Goal: Answer question/provide support

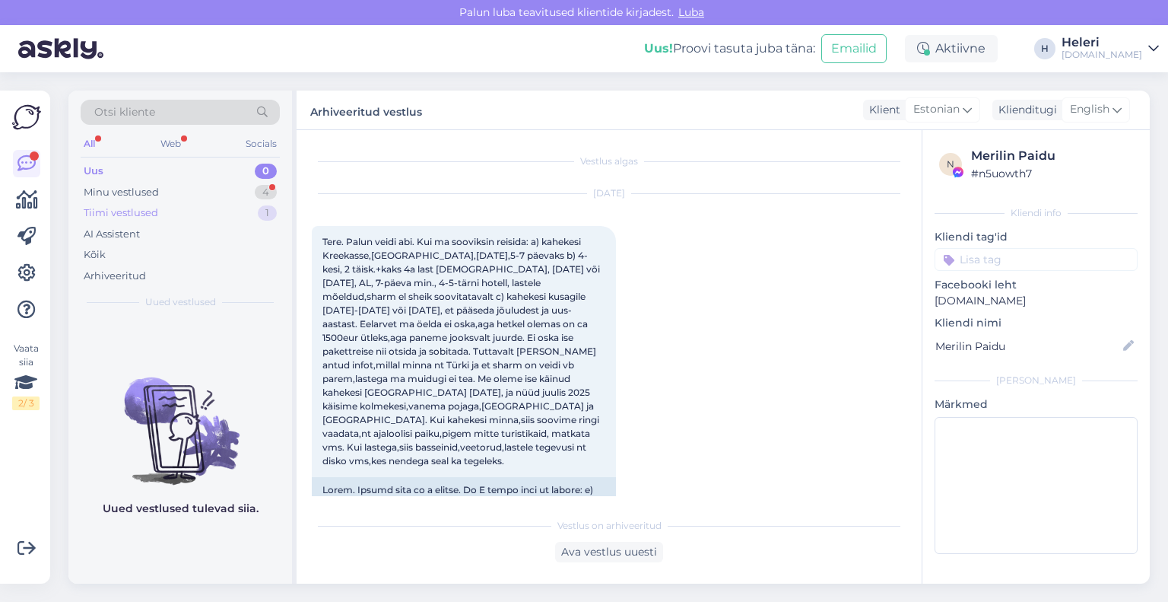
scroll to position [426, 0]
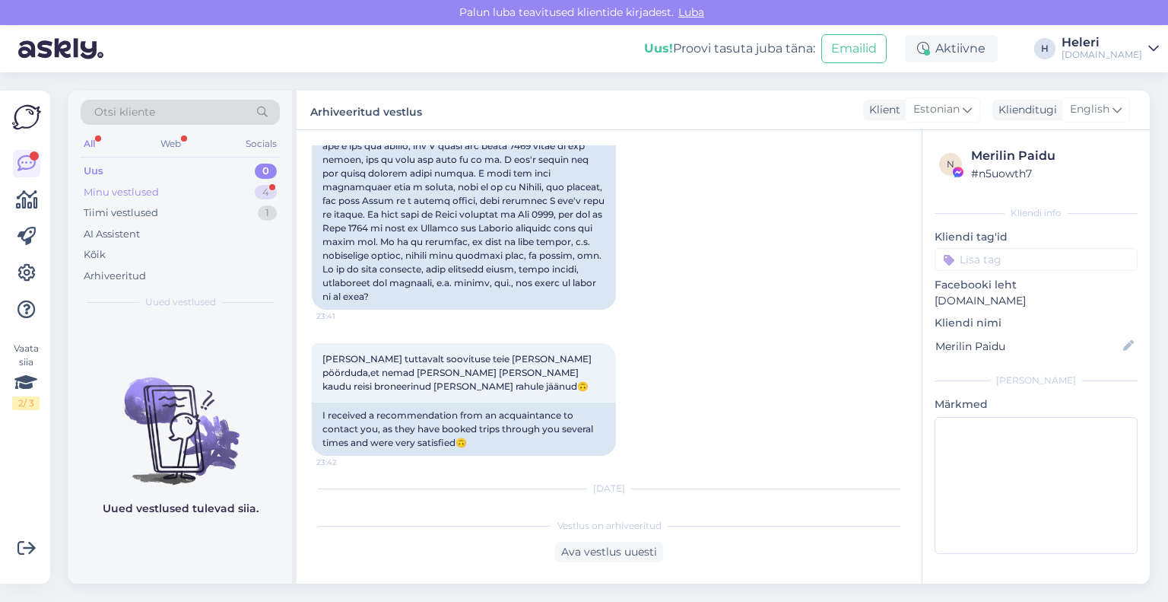
click at [201, 191] on div "Minu vestlused 4" at bounding box center [180, 192] width 199 height 21
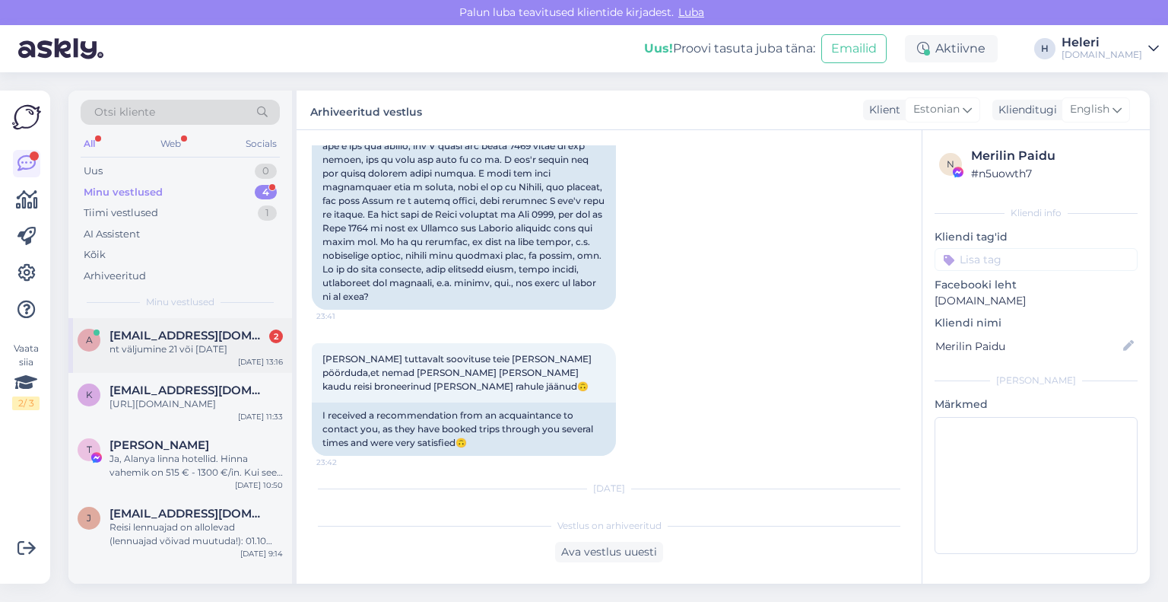
click at [197, 351] on div "nt väljumine 21 või [DATE]" at bounding box center [196, 349] width 173 height 14
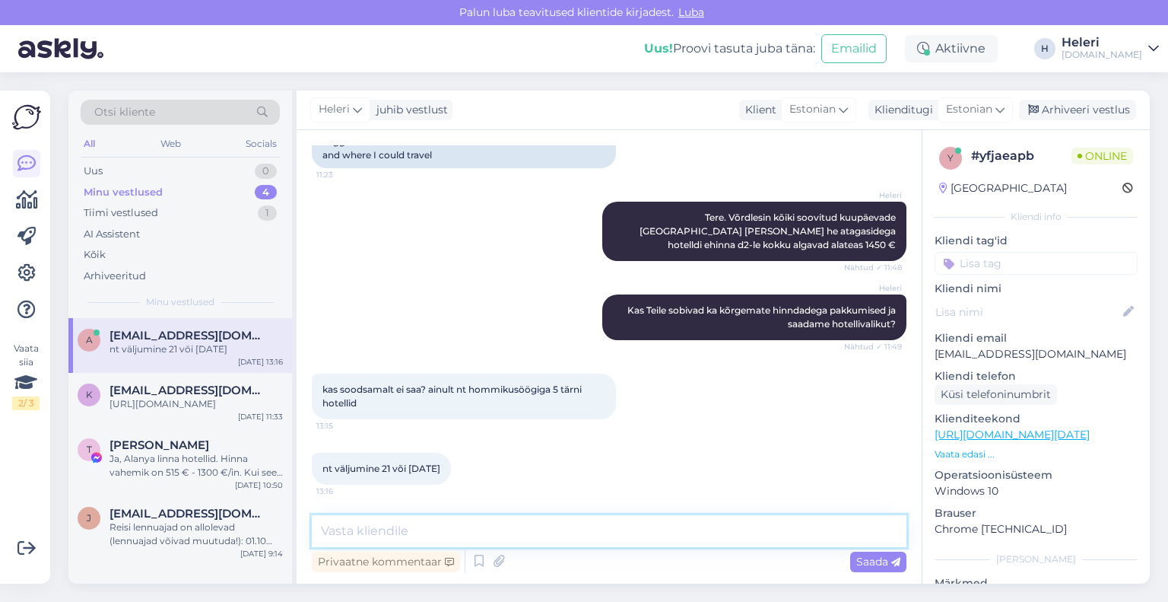
click at [472, 519] on textarea at bounding box center [609, 531] width 595 height 32
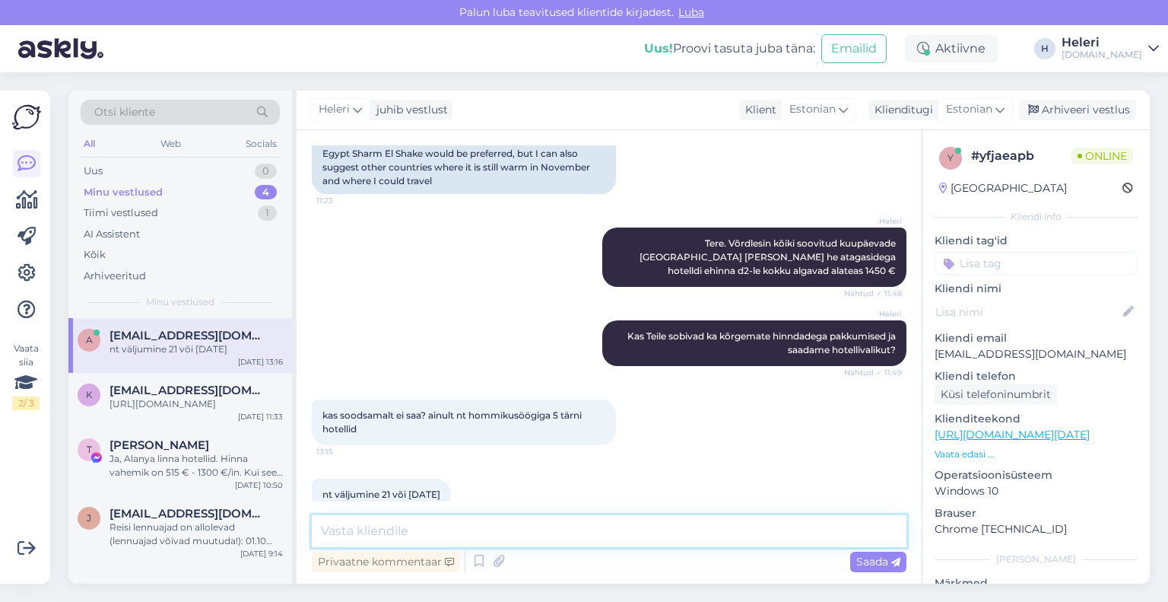
scroll to position [466, 0]
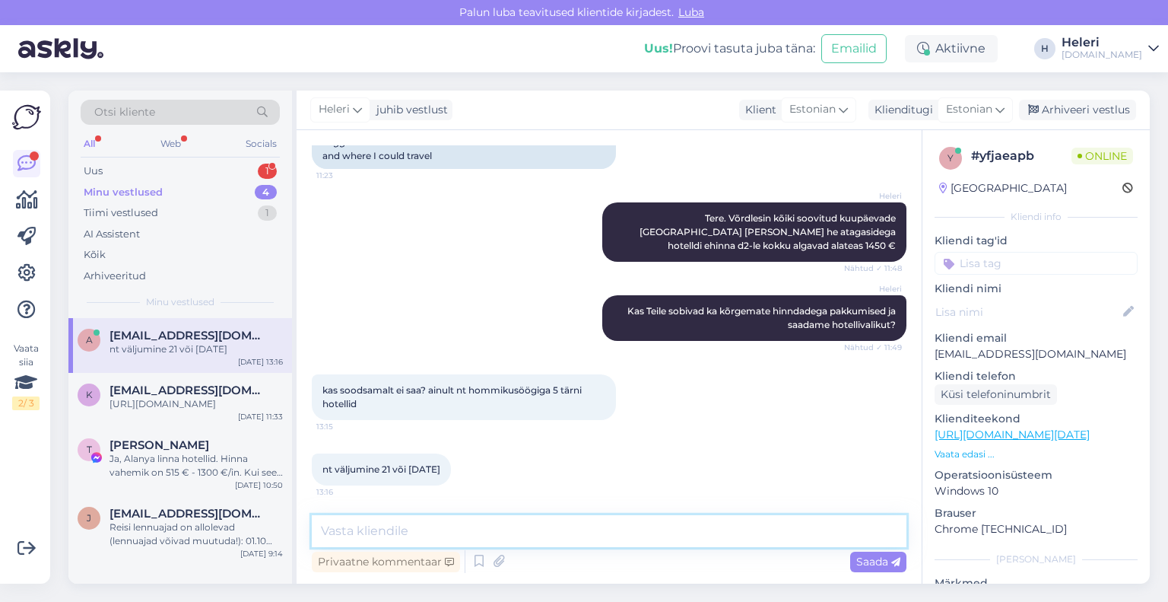
click at [503, 533] on textarea at bounding box center [609, 531] width 595 height 32
paste textarea "[URL][DOMAIN_NAME]"
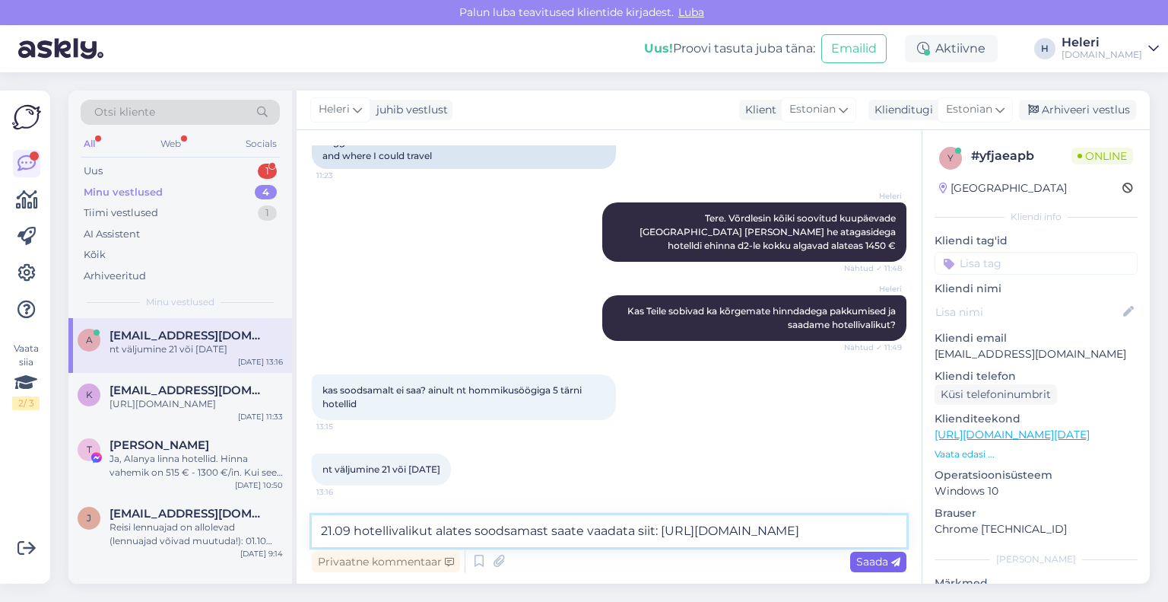
type textarea "21.09 hotellivalikut alates soodsamast saate vaadata siit: http://bit.ly/464cPR2"
click at [873, 561] on span "Saada" at bounding box center [878, 561] width 44 height 14
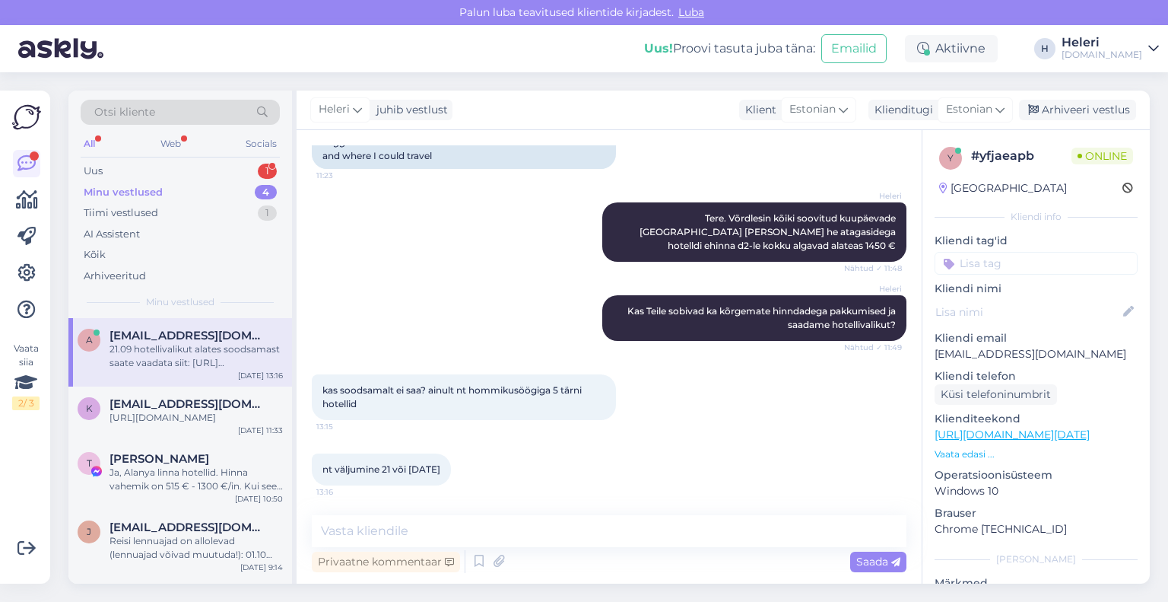
scroll to position [546, 0]
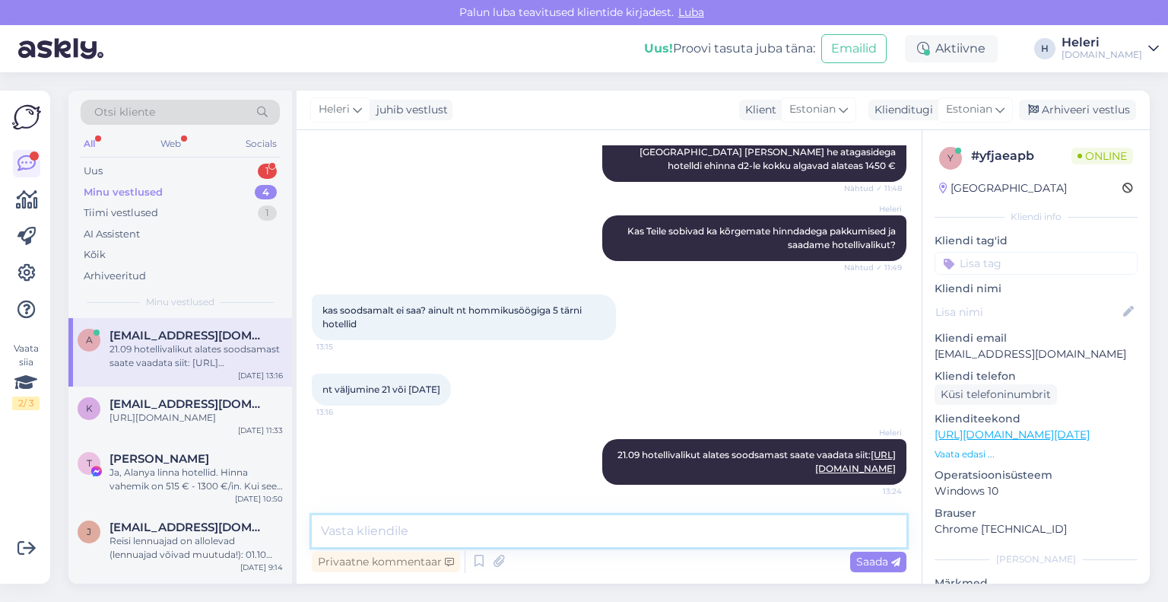
click at [700, 531] on textarea at bounding box center [609, 531] width 595 height 32
paste textarea "[URL][DOMAIN_NAME]"
click at [633, 533] on textarea "22.09 hotellivalikut siit: http://bit.ly/464cPR2 (esimesd 3 hotelle" at bounding box center [609, 531] width 595 height 32
click at [715, 533] on textarea "22.09 hotellivalikut siit: http://bit.ly/464cPR2 (esimesed 3 hotelle" at bounding box center [609, 531] width 595 height 32
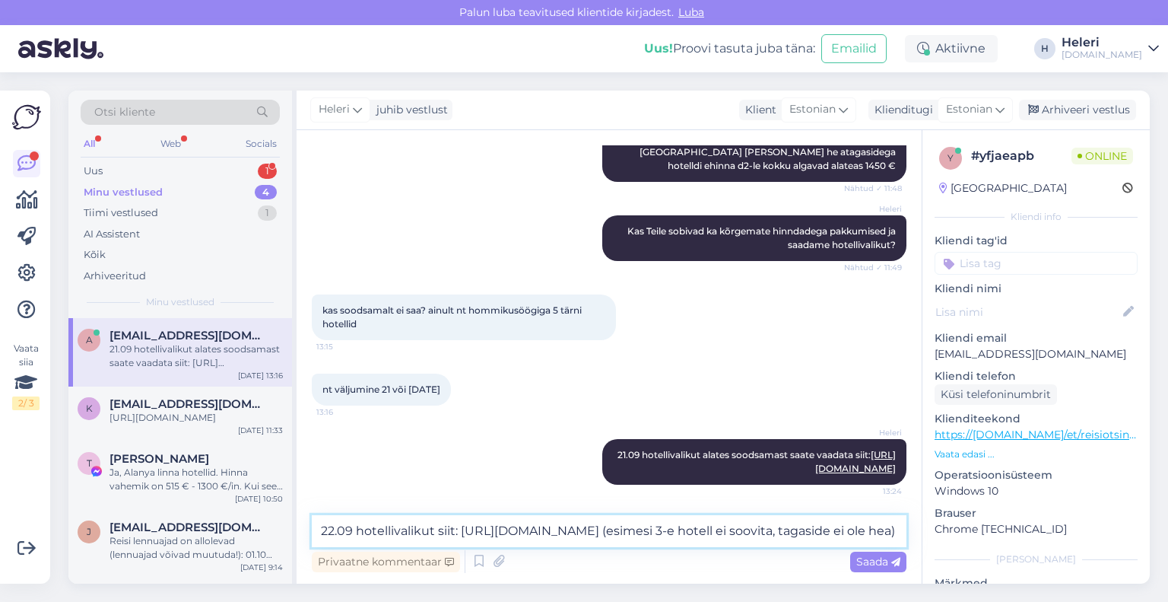
click at [802, 532] on textarea "22.09 hotellivalikut siit: http://bit.ly/464cPR2 (esimesi 3-e hotell ei soovita…" at bounding box center [609, 531] width 595 height 32
click at [639, 532] on textarea "22.09 hotellivalikut siit: http://bit.ly/464cPR2 (esimesi 3-e hotell ei soovita…" at bounding box center [609, 531] width 595 height 32
type textarea "22.09 hotellivalikut siit: http://bit.ly/464cPR2 (esimest 3-e hotell ei soovita…"
click at [875, 560] on span "Saada" at bounding box center [878, 561] width 44 height 14
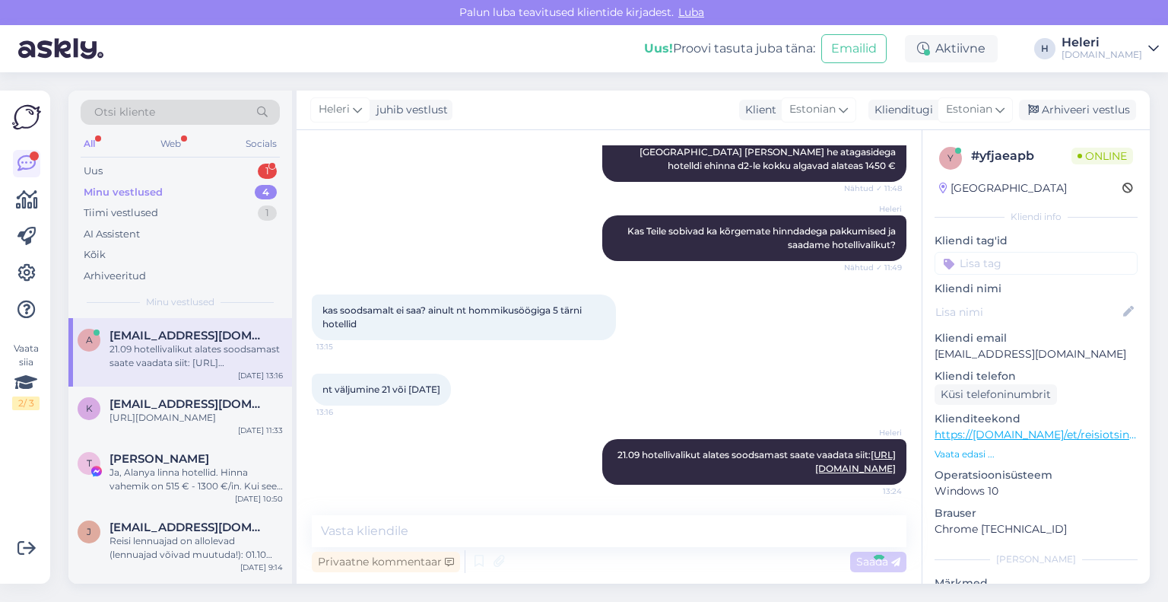
scroll to position [625, 0]
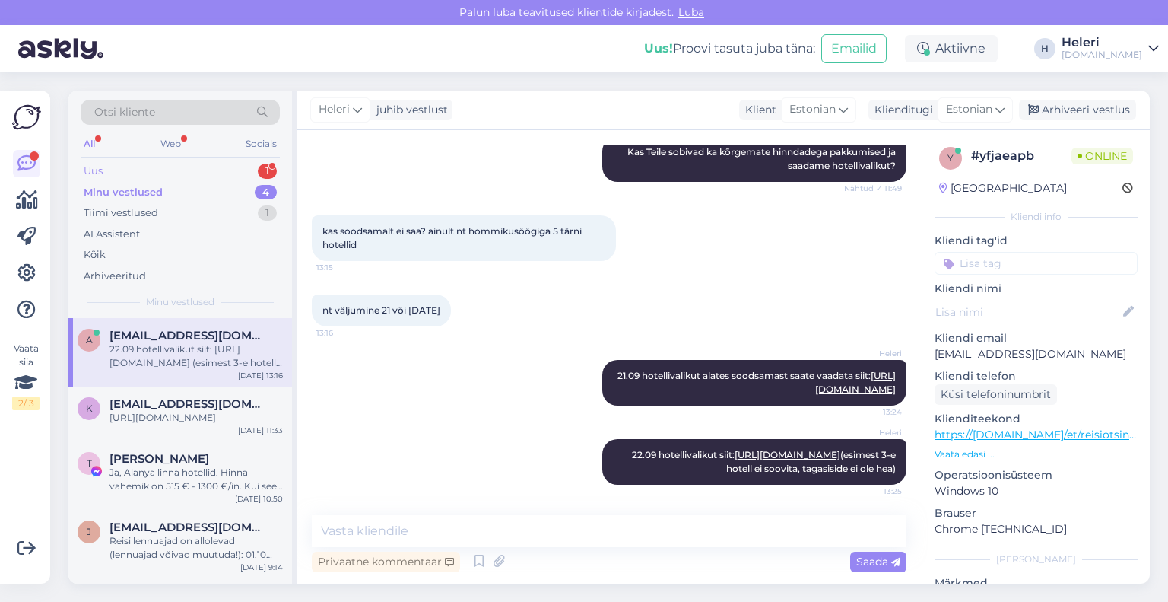
click at [138, 170] on div "Uus 1" at bounding box center [180, 170] width 199 height 21
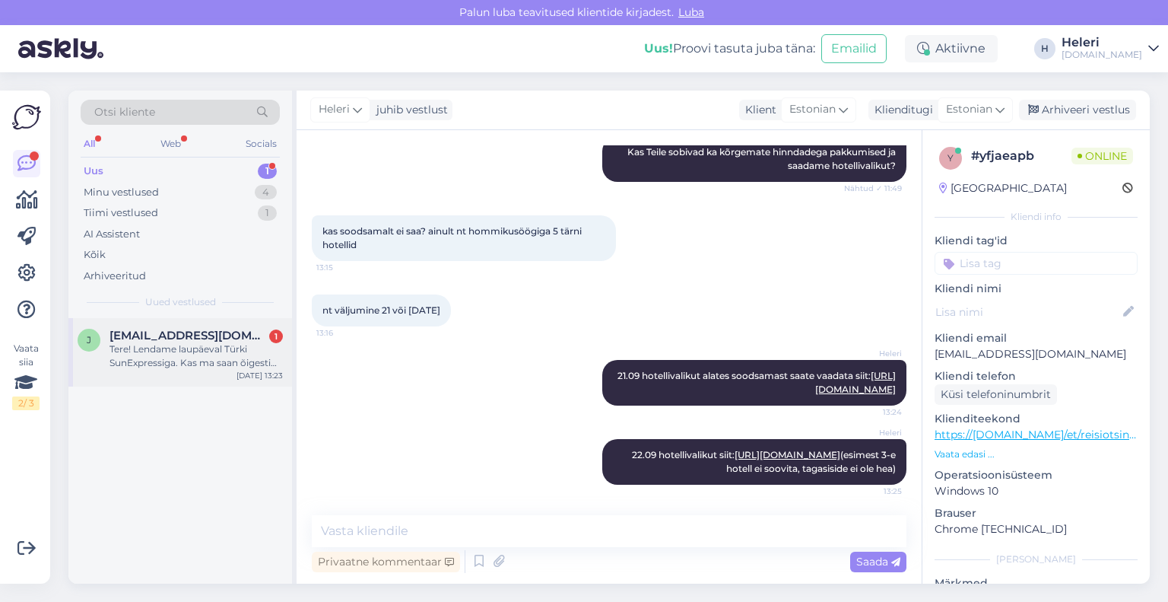
click at [186, 329] on span "[EMAIL_ADDRESS][DOMAIN_NAME]" at bounding box center [189, 336] width 158 height 14
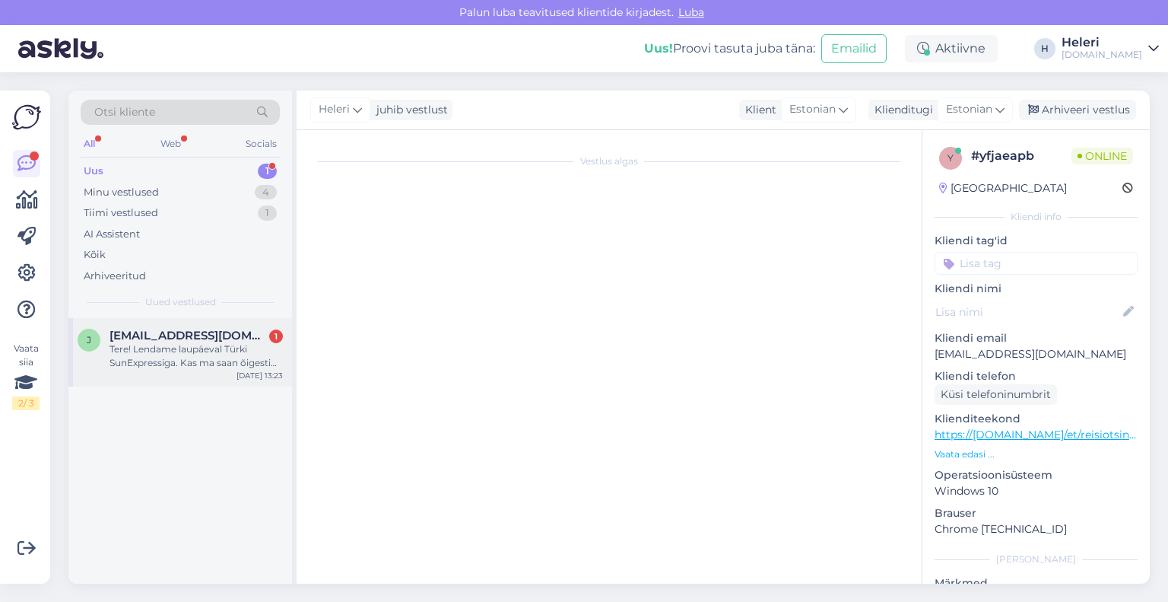
scroll to position [0, 0]
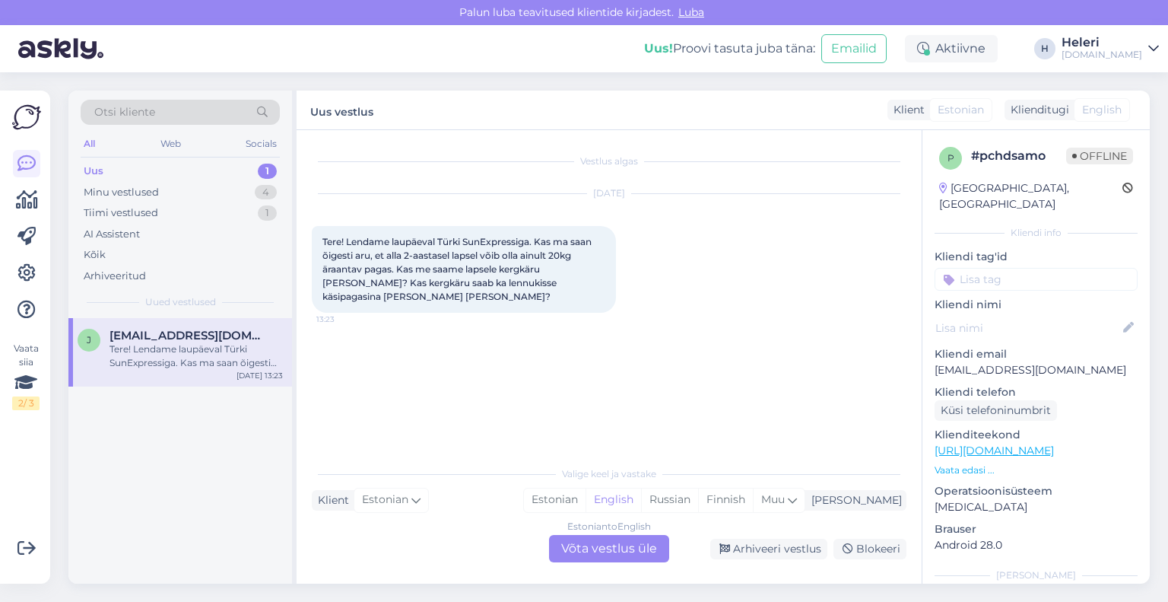
click at [618, 547] on div "Estonian to English Võta vestlus üle" at bounding box center [609, 548] width 120 height 27
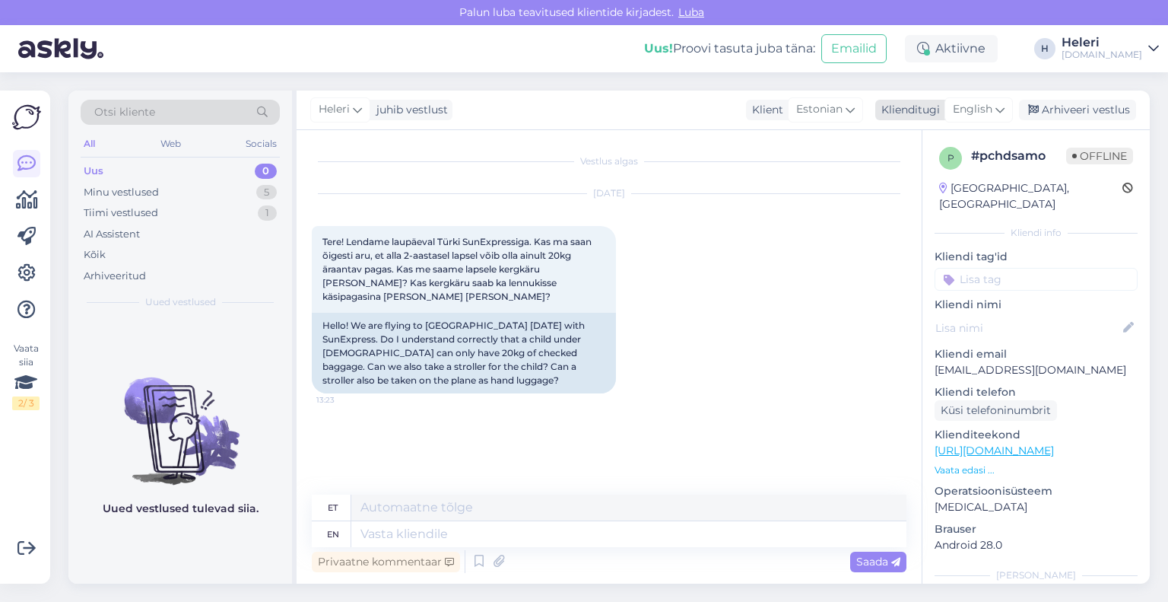
click at [974, 112] on span "English" at bounding box center [973, 109] width 40 height 17
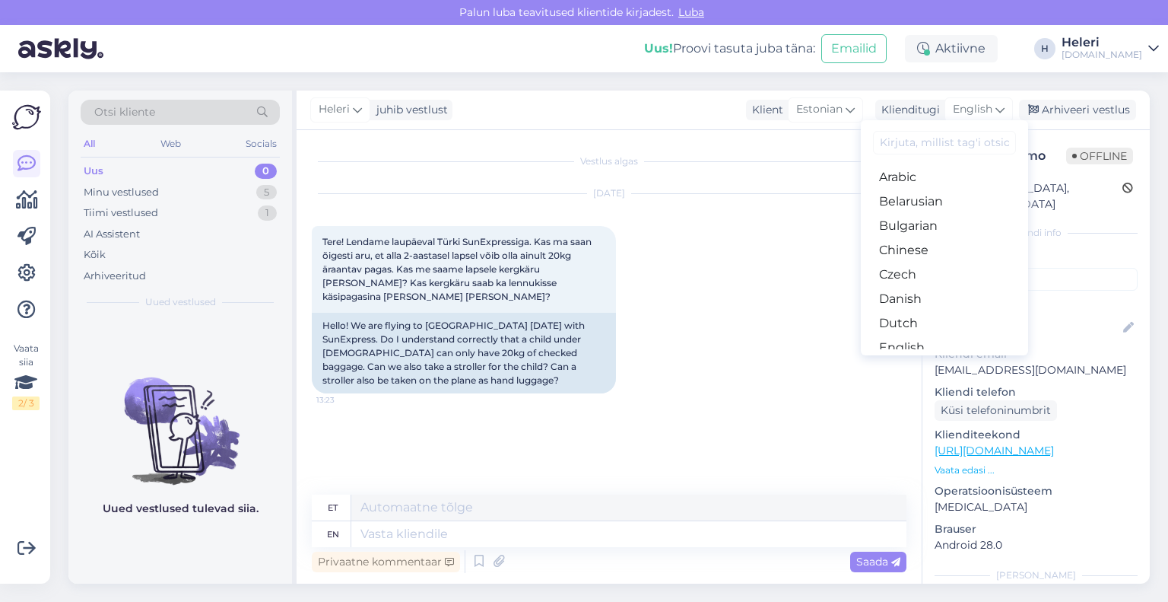
click at [916, 360] on link "Estonian" at bounding box center [944, 372] width 167 height 24
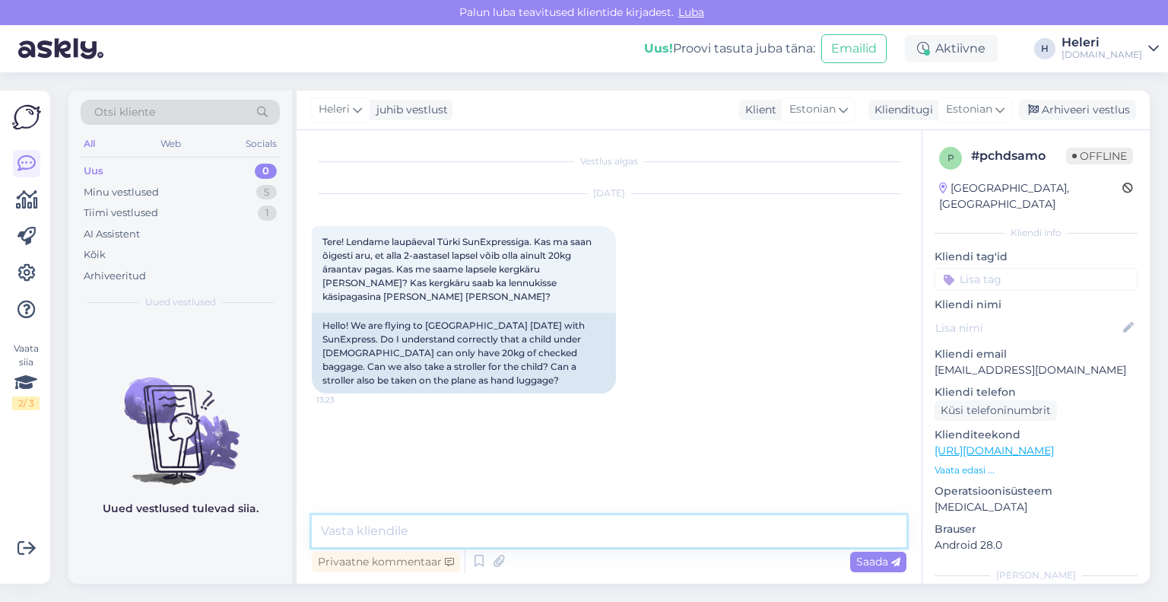
click at [594, 534] on textarea at bounding box center [609, 531] width 595 height 32
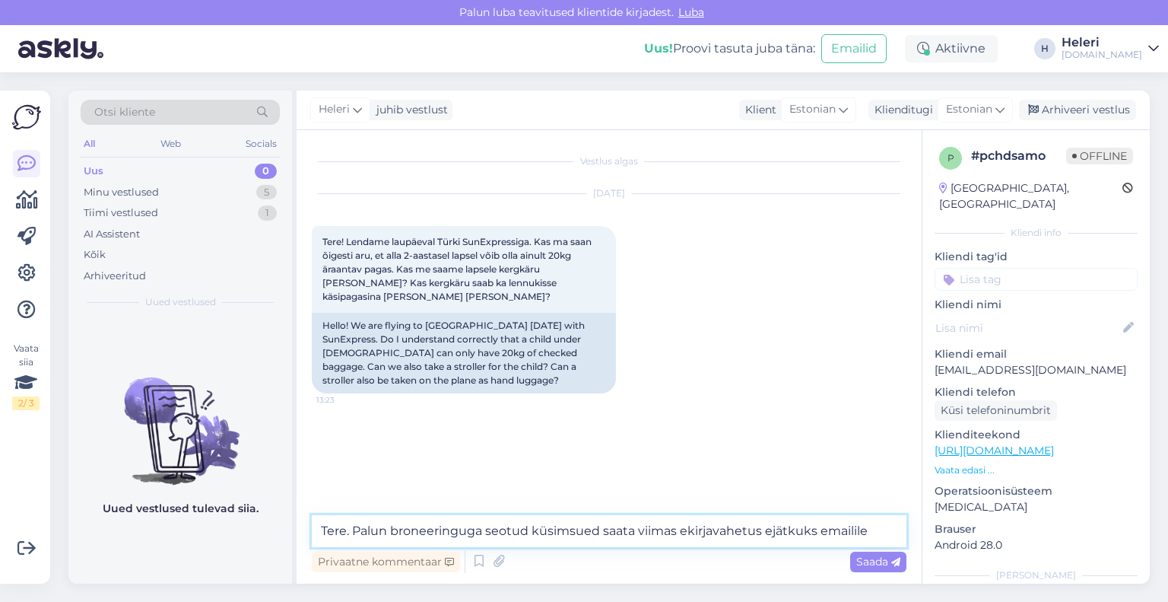
drag, startPoint x: 577, startPoint y: 535, endPoint x: 600, endPoint y: 535, distance: 22.8
click at [600, 535] on textarea "Tere. Palun broneeringuga seotud küsimsued saata viimas ekirjavahetus ejätkuks …" at bounding box center [609, 531] width 595 height 32
click at [685, 532] on textarea "Tere. Palun broneeringuga seotud küsimsused saata viimas ekirjavahetus ejätkuks…" at bounding box center [609, 531] width 595 height 32
click at [773, 535] on textarea "Tere. Palun broneeringuga seotud küsimsused saata viimase kirjavahetus ejätkuks…" at bounding box center [609, 531] width 595 height 32
drag, startPoint x: 570, startPoint y: 530, endPoint x: 582, endPoint y: 530, distance: 12.2
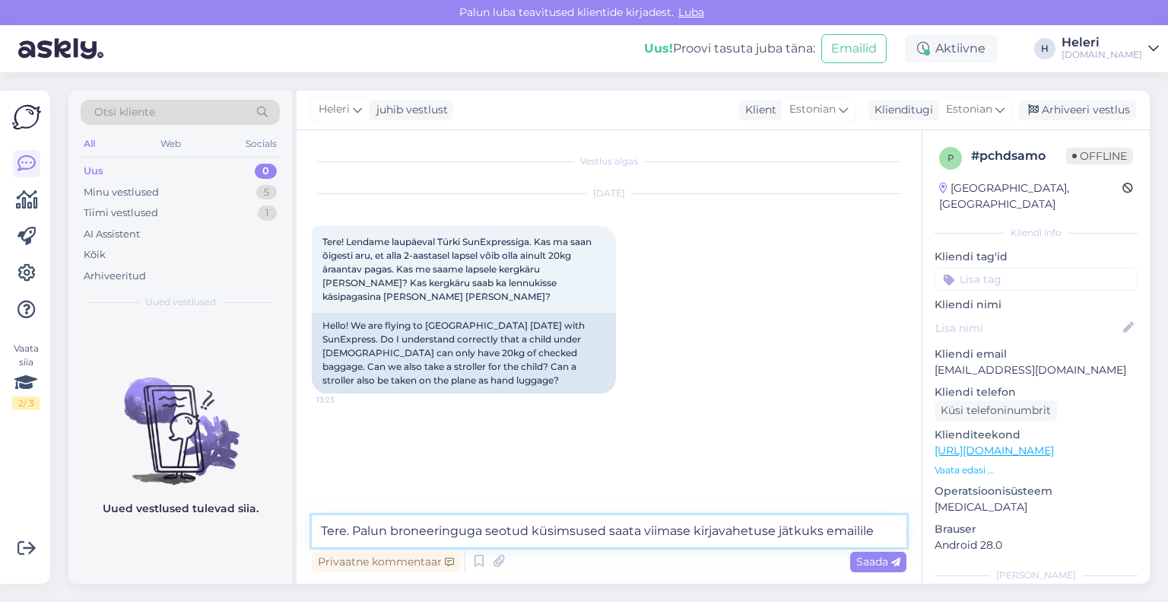
click at [582, 530] on textarea "Tere. Palun broneeringuga seotud küsimsused saata viimase kirjavahetuse jätkuks…" at bounding box center [609, 531] width 595 height 32
click at [869, 533] on textarea "Tere. Palun broneeringuga seotud küsimused saata viimase kirjavahetuse jätkuks …" at bounding box center [609, 531] width 595 height 32
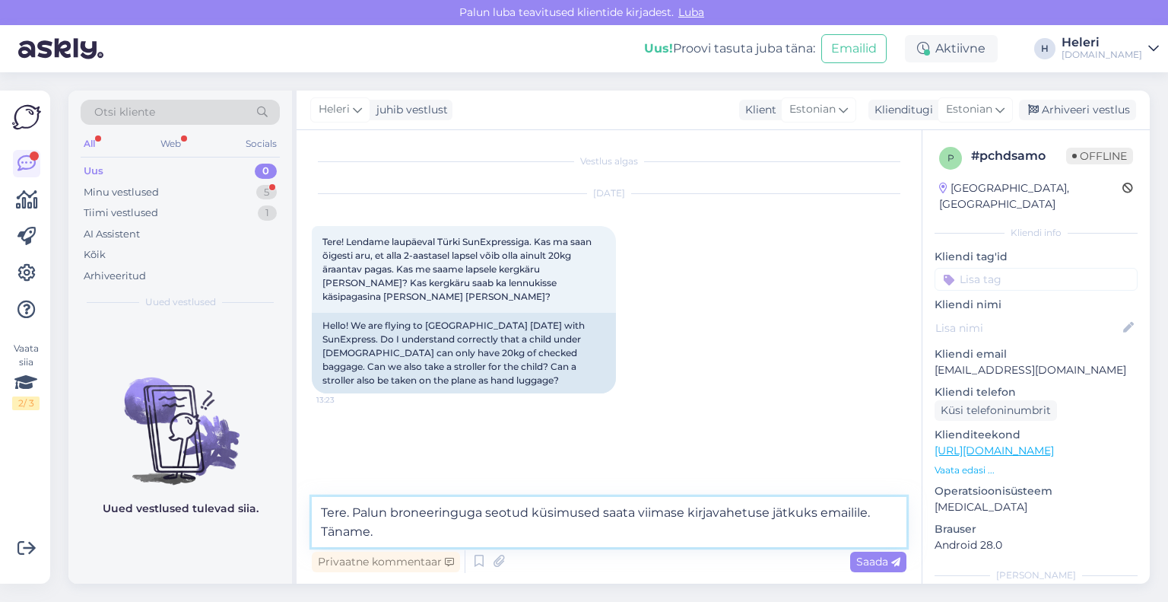
click at [878, 513] on textarea "Tere. Palun broneeringuga seotud küsimused saata viimase kirjavahetuse jätkuks …" at bounding box center [609, 522] width 595 height 50
click at [873, 516] on textarea "Tere. Palun broneeringuga seotud küsimused saata viimase kirjavahetuse jätkuks …" at bounding box center [609, 522] width 595 height 50
click at [869, 519] on textarea "Tere. Palun broneeringuga seotud küsimused saata viimase kirjavahetuse jätkuks …" at bounding box center [609, 522] width 595 height 50
type textarea "Tere. Palun broneeringuga seotud küsimused saata viimase kirjavahetuse jätkuks …"
click at [881, 561] on span "Saada" at bounding box center [878, 561] width 44 height 14
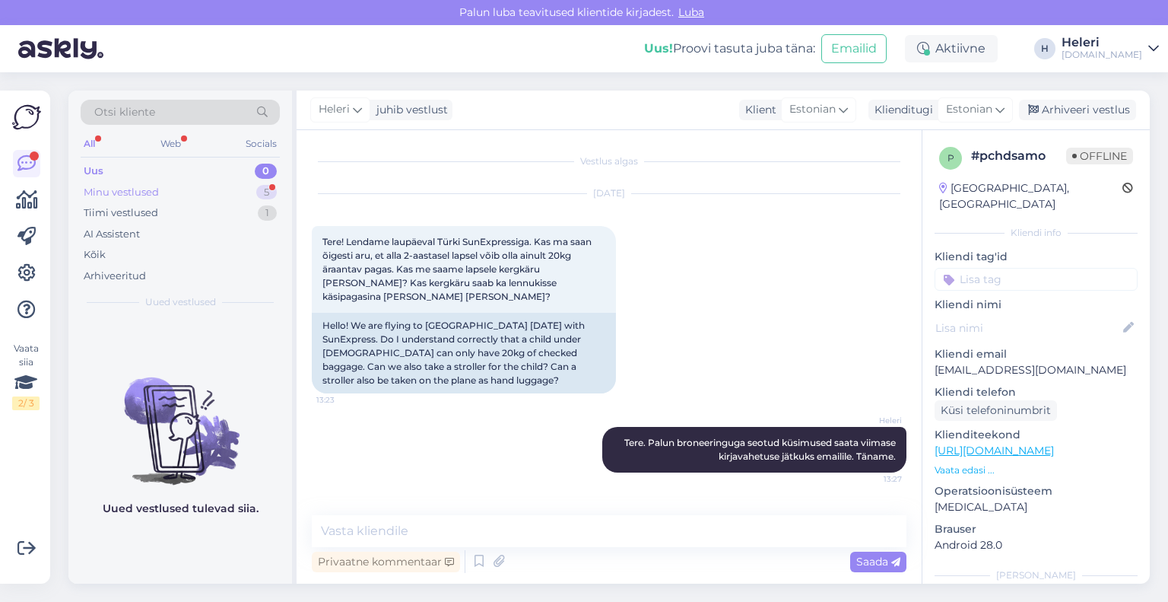
click at [183, 195] on div "Minu vestlused 5" at bounding box center [180, 192] width 199 height 21
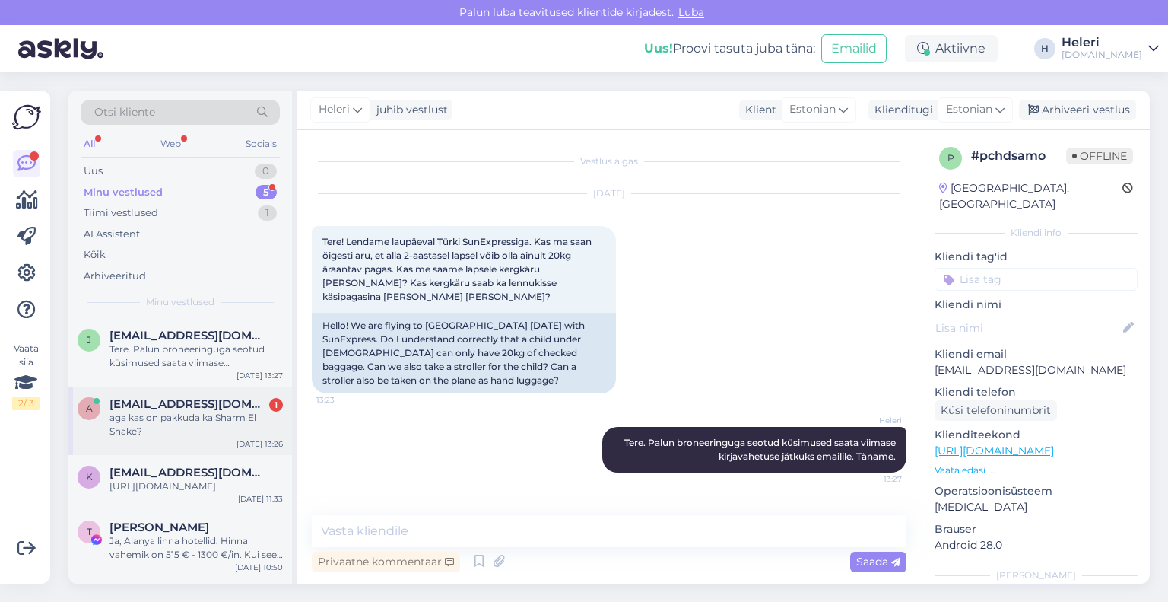
click at [211, 399] on span "[EMAIL_ADDRESS][DOMAIN_NAME]" at bounding box center [189, 404] width 158 height 14
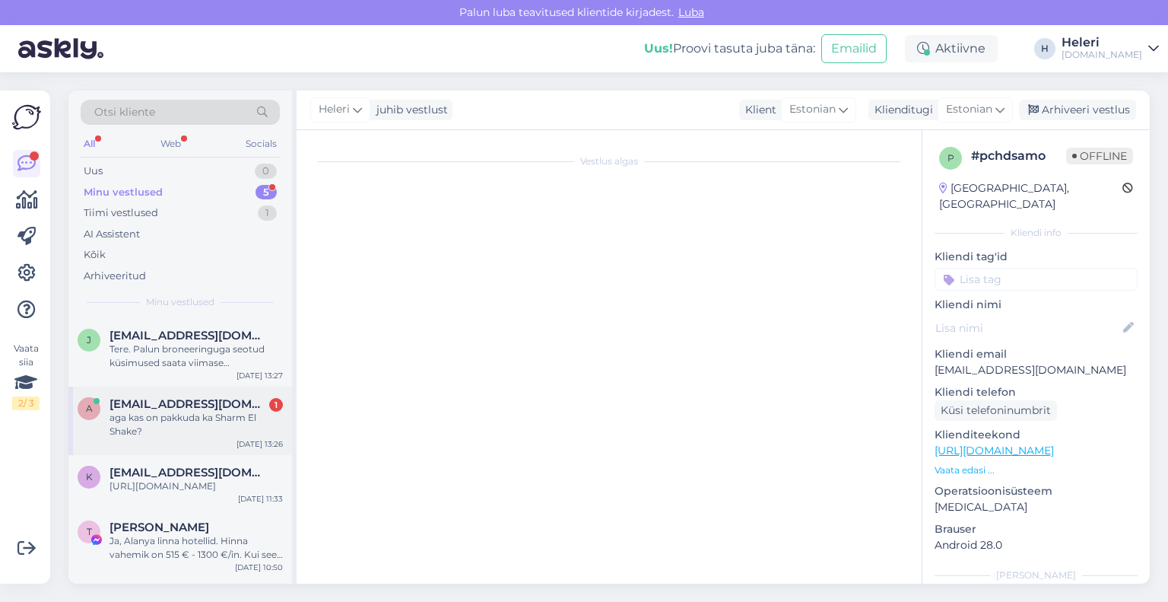
scroll to position [691, 0]
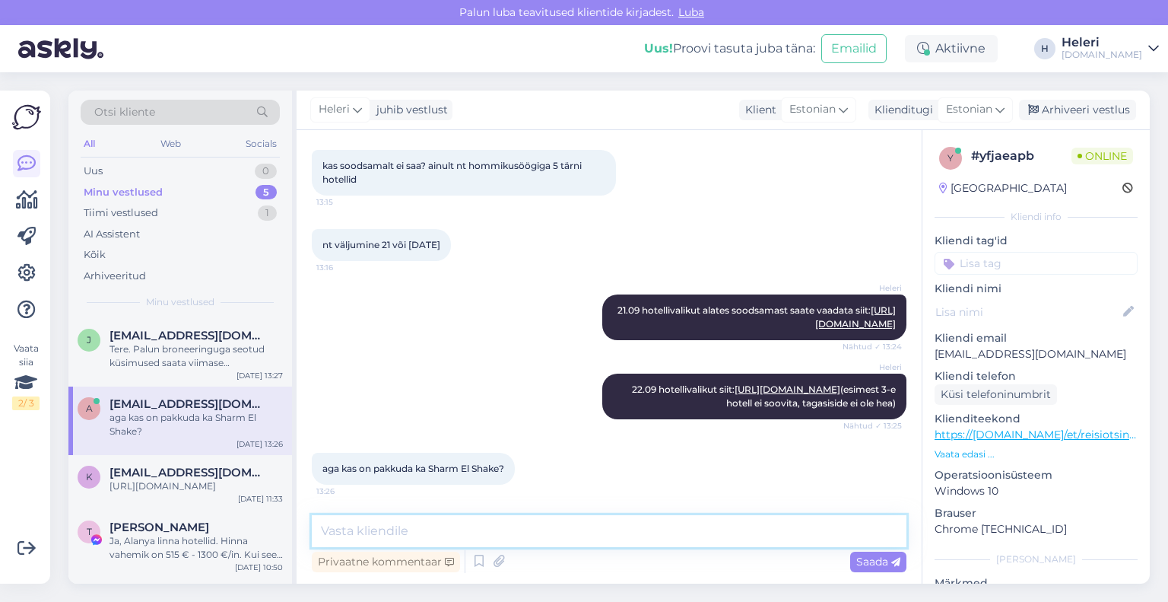
click at [502, 527] on textarea at bounding box center [609, 531] width 595 height 32
paste textarea "[URL][DOMAIN_NAME]"
type textarea "20.11 on pakkuda: http://bit.ly/4n20weS"
click at [871, 565] on span "Saada" at bounding box center [878, 561] width 44 height 14
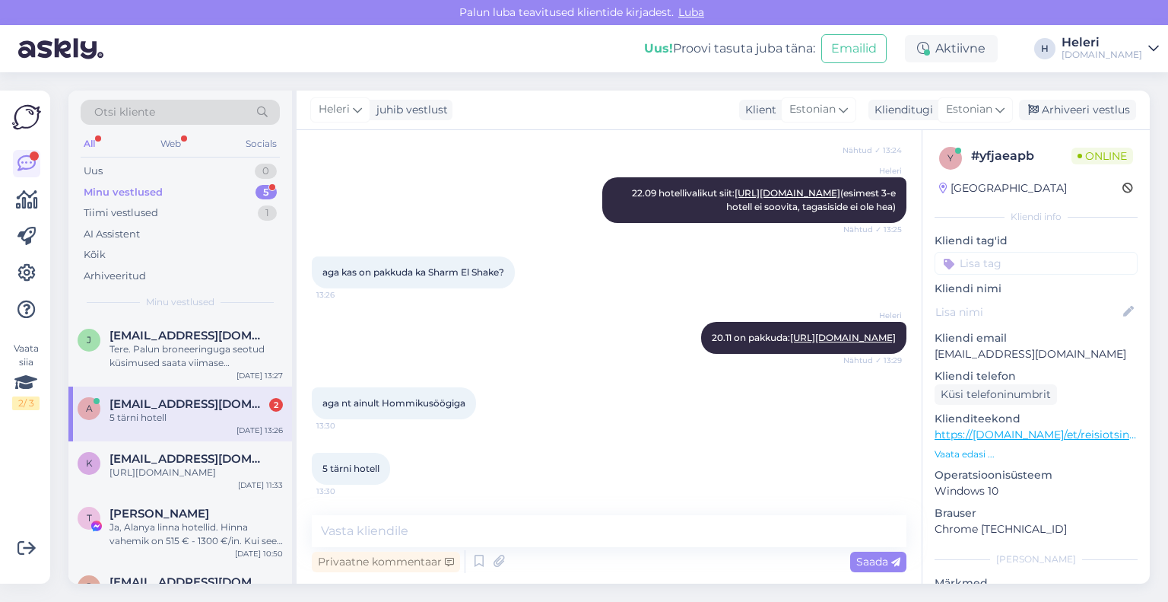
scroll to position [886, 0]
click at [428, 535] on textarea at bounding box center [609, 531] width 595 height 32
type textarea "e"
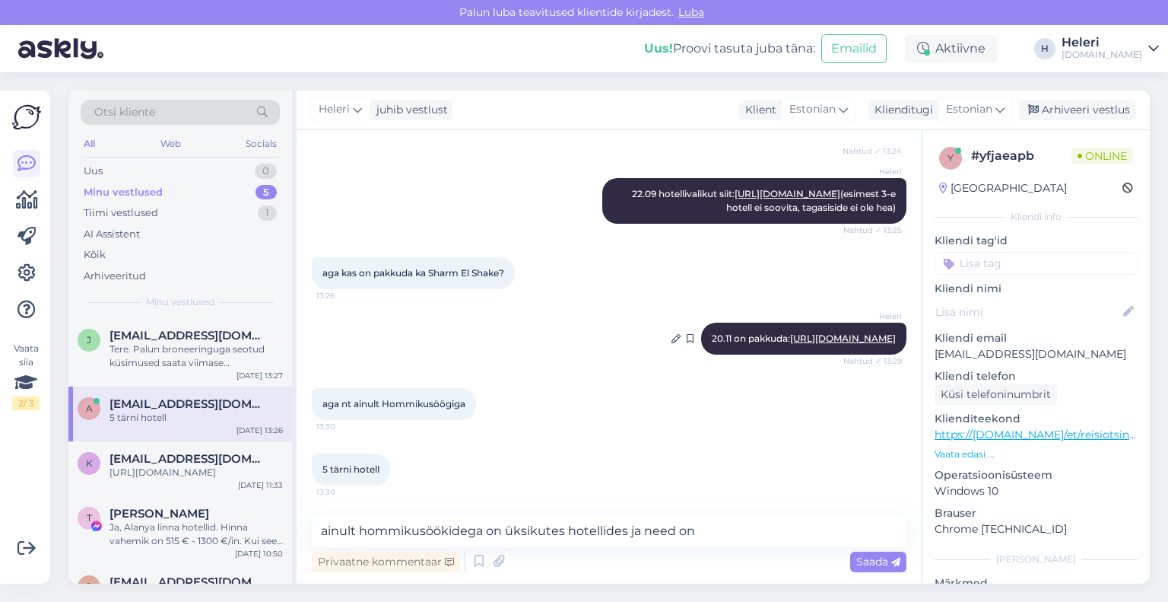
click at [830, 340] on link "[URL][DOMAIN_NAME]" at bounding box center [843, 337] width 106 height 11
drag, startPoint x: 718, startPoint y: 530, endPoint x: 302, endPoint y: 525, distance: 416.0
click at [302, 525] on div "Vestlus algas Sep 1 2025 Tere 11:19 Hello Soov on minna puhukusele novembri kes…" at bounding box center [609, 356] width 625 height 453
type textarea "k"
click at [566, 531] on textarea "samalt lingilt külje pealt menüüs palun pnge linnuke hommikusöökide ette, siis …" at bounding box center [609, 531] width 595 height 32
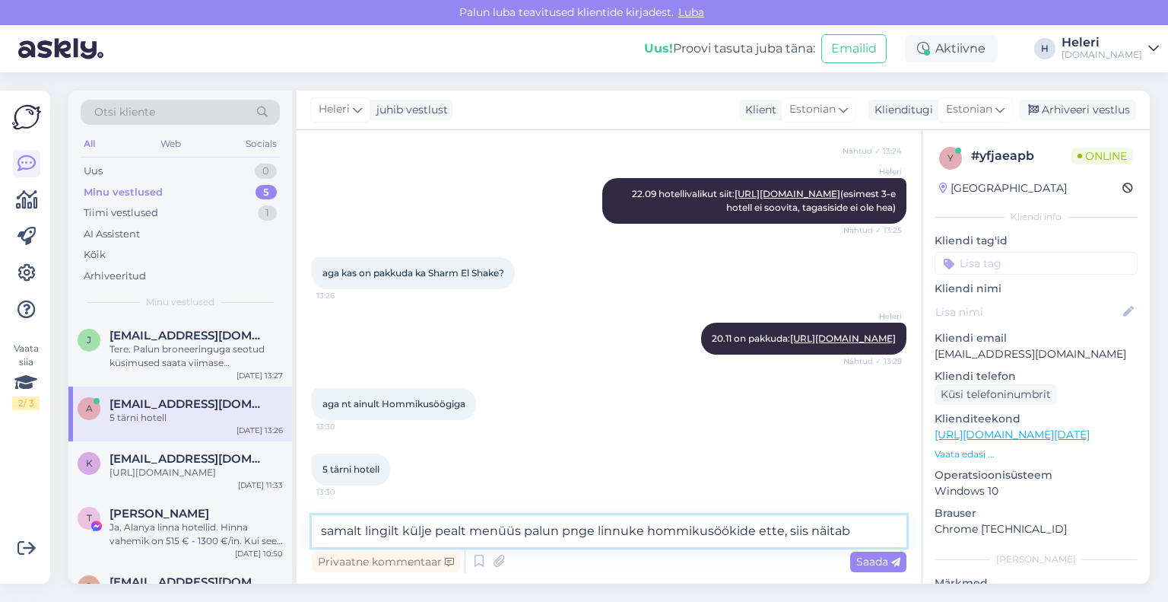
click at [569, 532] on textarea "samalt lingilt külje pealt menüüs palun pnge linnuke hommikusöökide ette, siis …" at bounding box center [609, 531] width 595 height 32
click at [855, 532] on textarea "samalt lingilt külje pealt menüüs palun pange linnuke hommikusöökide ette, siis…" at bounding box center [609, 531] width 595 height 32
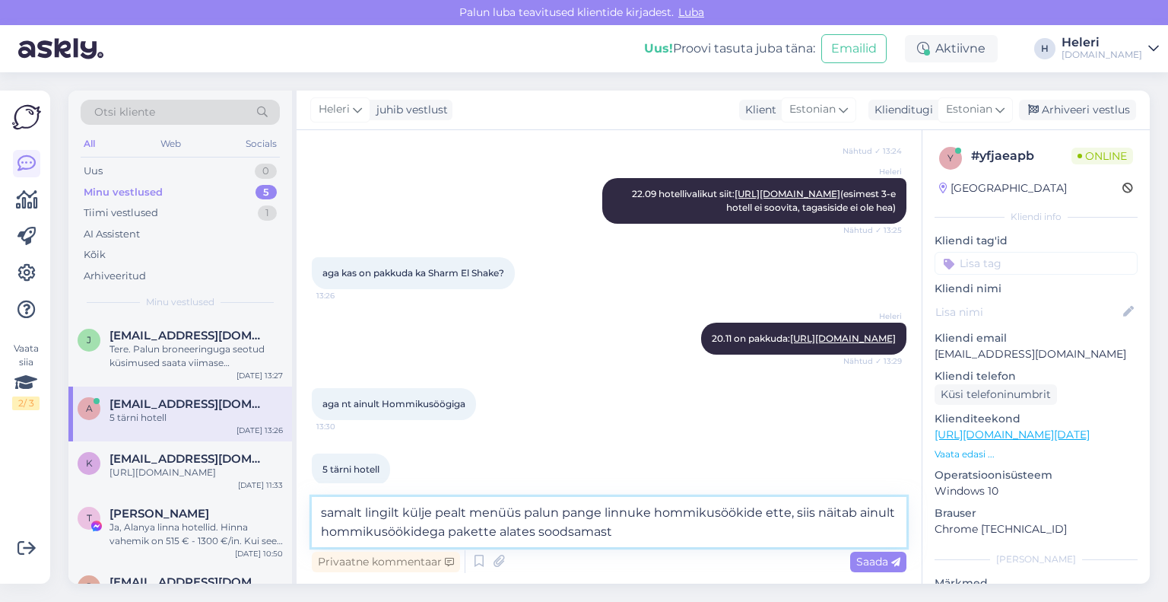
type textarea "samalt lingilt külje pealt menüüs palun pange linnuke hommikusöökide ette, siis…"
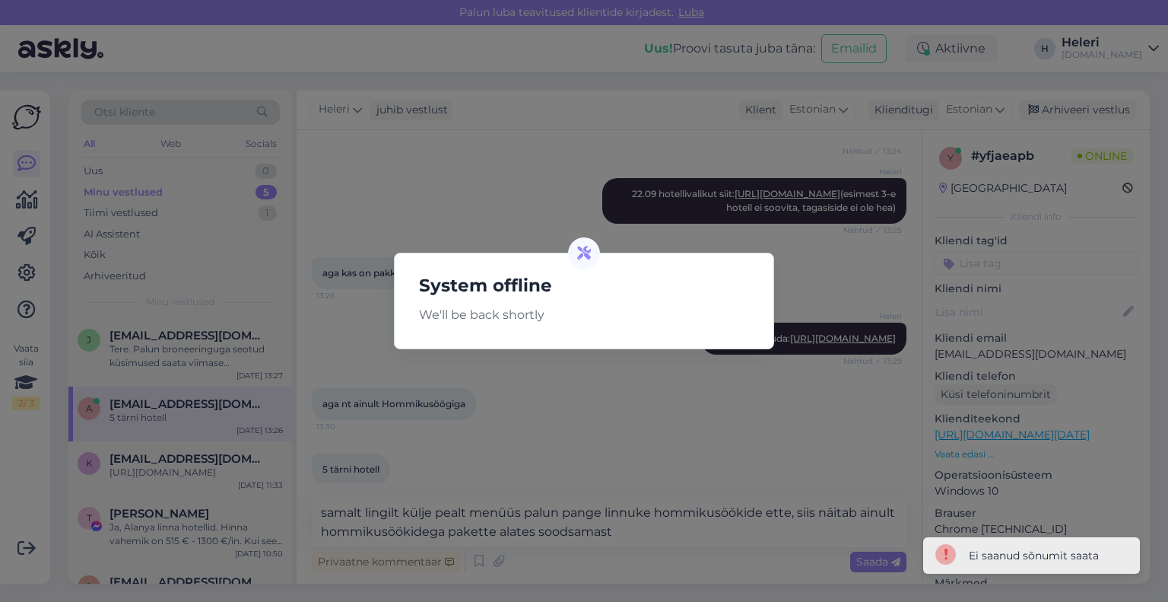
click at [645, 531] on div "System offline We'll be back shortly" at bounding box center [584, 301] width 1168 height 602
click at [625, 428] on div "System offline We'll be back shortly" at bounding box center [584, 301] width 1168 height 602
drag, startPoint x: 606, startPoint y: 428, endPoint x: 611, endPoint y: 459, distance: 30.9
click at [606, 430] on div "System offline We'll be back shortly" at bounding box center [584, 301] width 1168 height 602
click at [618, 510] on div "System offline We'll be back shortly" at bounding box center [584, 301] width 1168 height 602
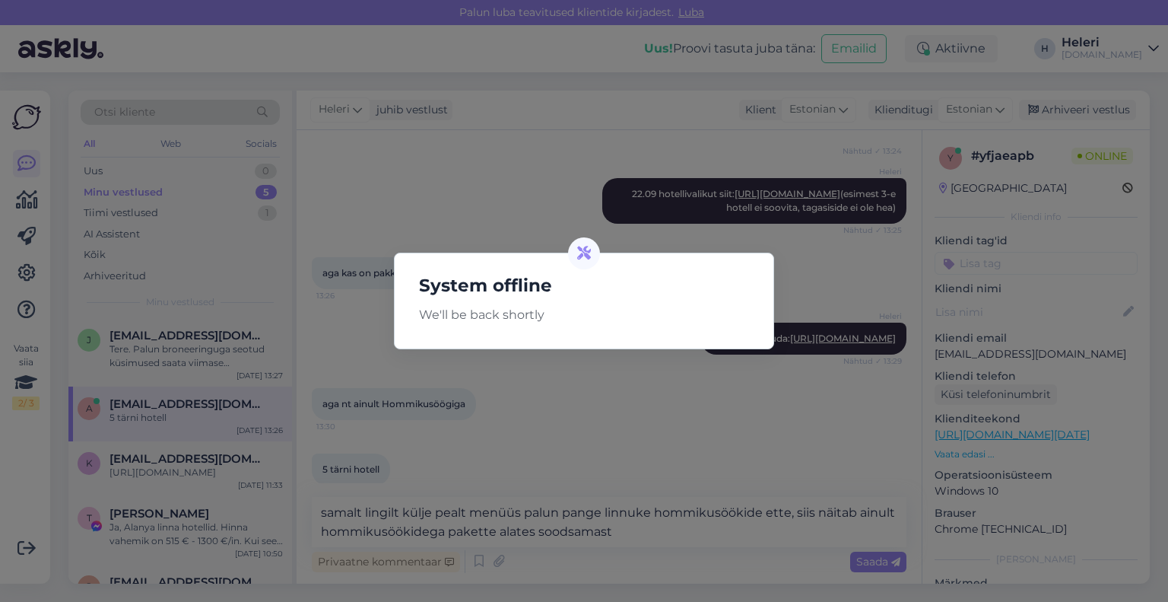
click at [629, 550] on div "System offline We'll be back shortly" at bounding box center [584, 301] width 1168 height 602
click at [621, 551] on div "System offline We'll be back shortly" at bounding box center [584, 301] width 1168 height 602
click at [618, 551] on div "System offline We'll be back shortly" at bounding box center [584, 301] width 1168 height 602
click at [668, 243] on div "System offline We'll be back shortly" at bounding box center [584, 301] width 1168 height 602
drag, startPoint x: 560, startPoint y: 554, endPoint x: 580, endPoint y: 543, distance: 23.5
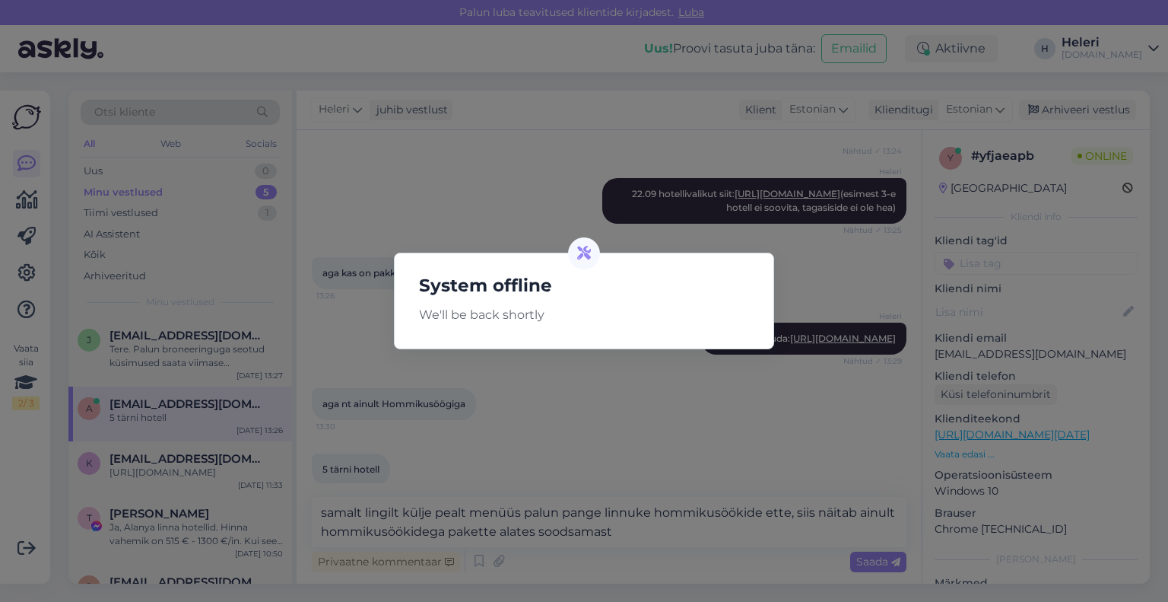
click at [560, 553] on div "System offline We'll be back shortly" at bounding box center [584, 301] width 1168 height 602
drag, startPoint x: 609, startPoint y: 529, endPoint x: 380, endPoint y: 521, distance: 229.0
click at [380, 525] on div "System offline We'll be back shortly" at bounding box center [584, 301] width 1168 height 602
click at [447, 459] on div "System offline We'll be back shortly" at bounding box center [584, 301] width 1168 height 602
click at [555, 427] on div "System offline We'll be back shortly" at bounding box center [584, 301] width 1168 height 602
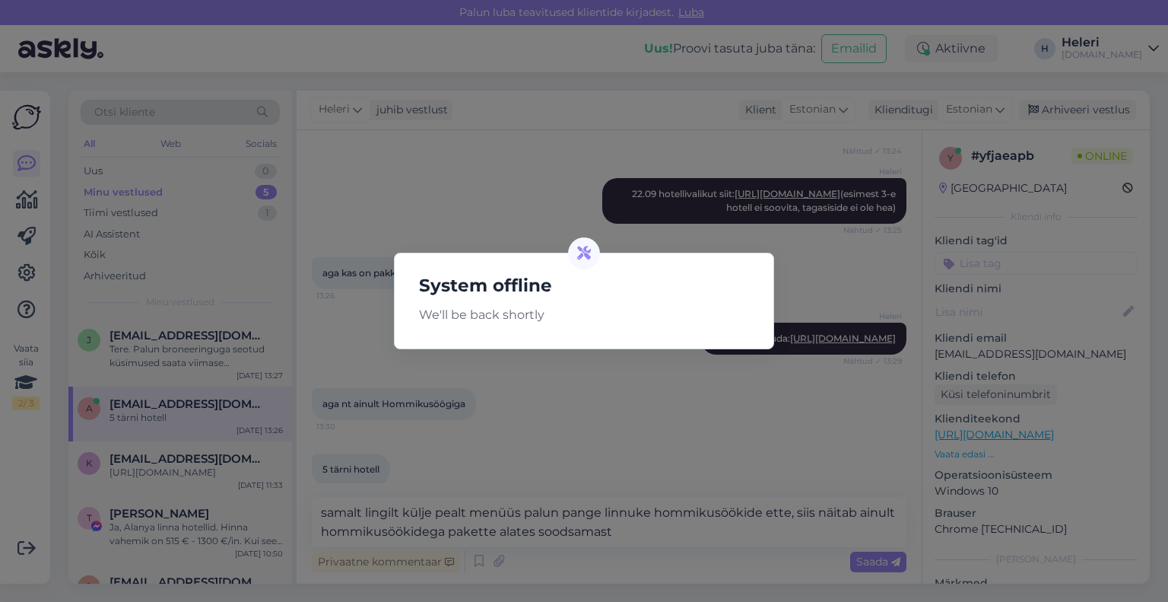
click at [549, 513] on div "System offline We'll be back shortly" at bounding box center [584, 301] width 1168 height 602
click at [550, 521] on div "System offline We'll be back shortly" at bounding box center [584, 301] width 1168 height 602
drag, startPoint x: 639, startPoint y: 414, endPoint x: 584, endPoint y: 324, distance: 105.8
click at [638, 413] on div "System offline We'll be back shortly" at bounding box center [584, 301] width 1168 height 602
click at [581, 257] on icon at bounding box center [584, 253] width 14 height 14
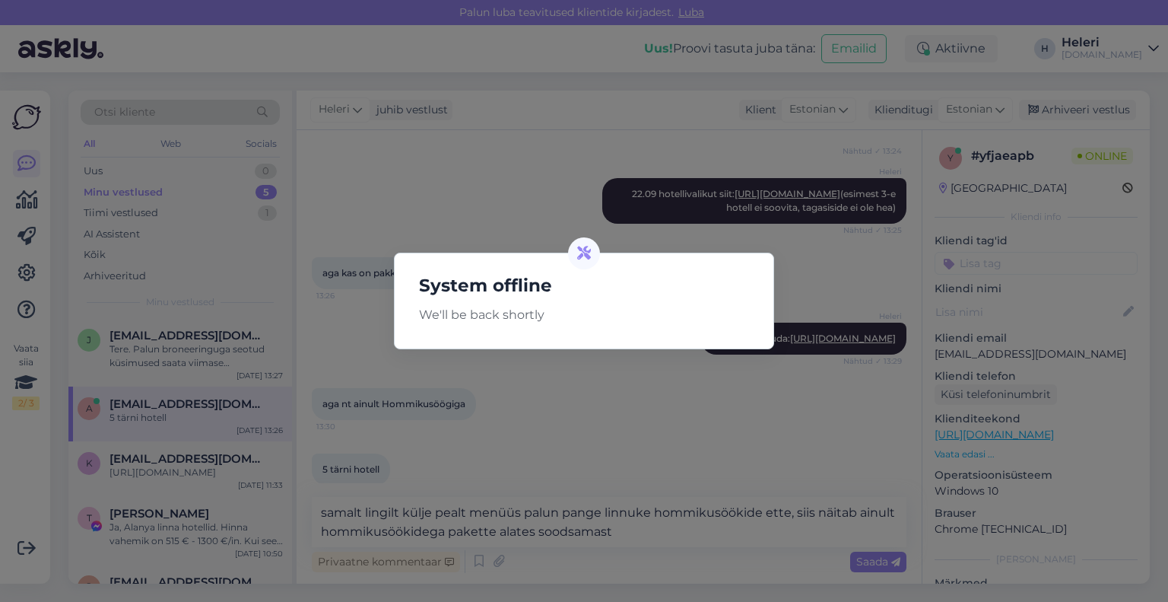
click at [583, 252] on icon at bounding box center [584, 253] width 14 height 14
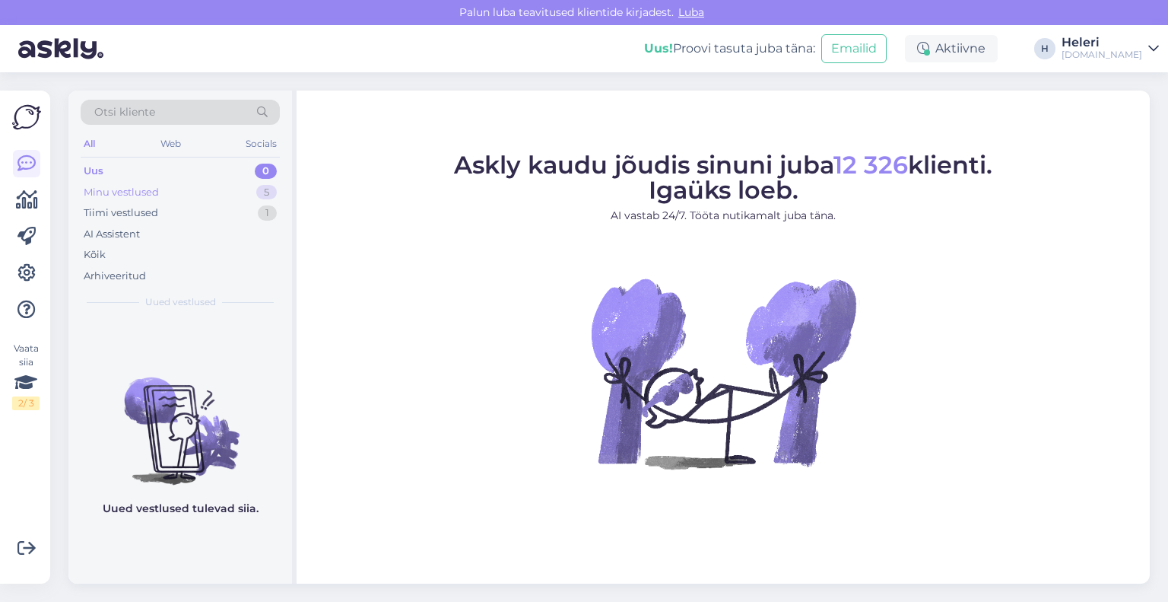
click at [172, 196] on div "Minu vestlused 5" at bounding box center [180, 192] width 199 height 21
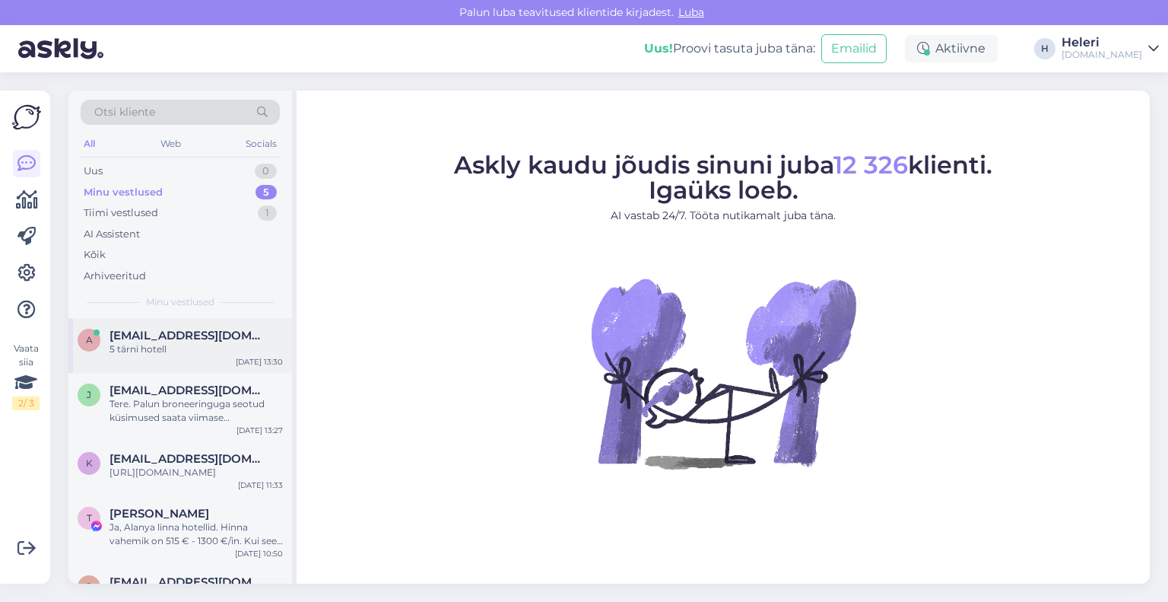
click at [176, 351] on div "5 tärni hotell" at bounding box center [196, 349] width 173 height 14
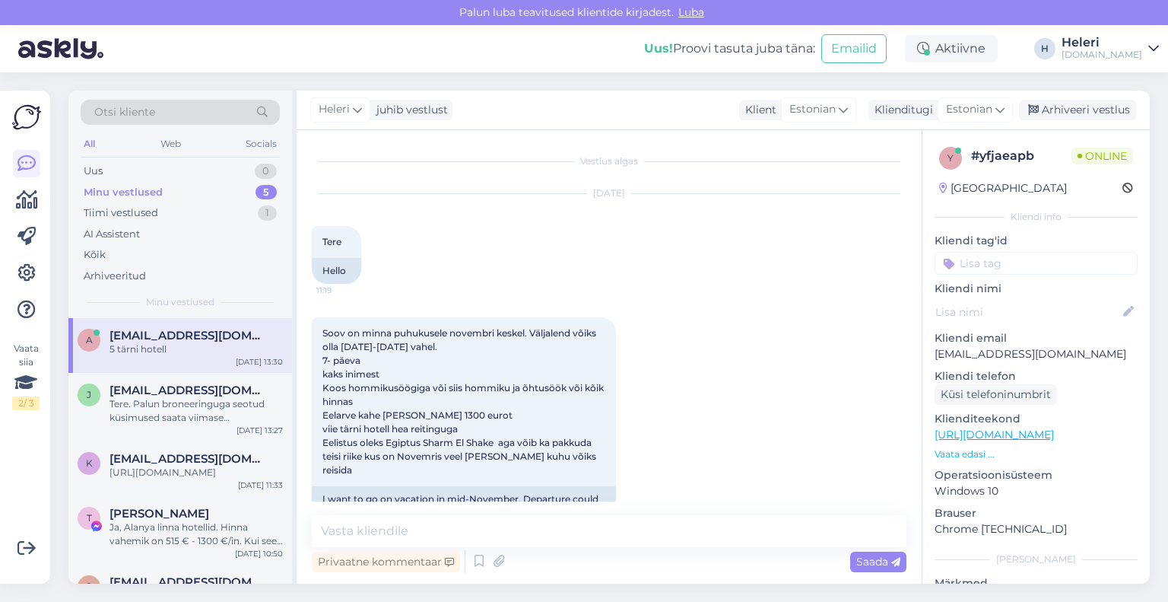
scroll to position [887, 0]
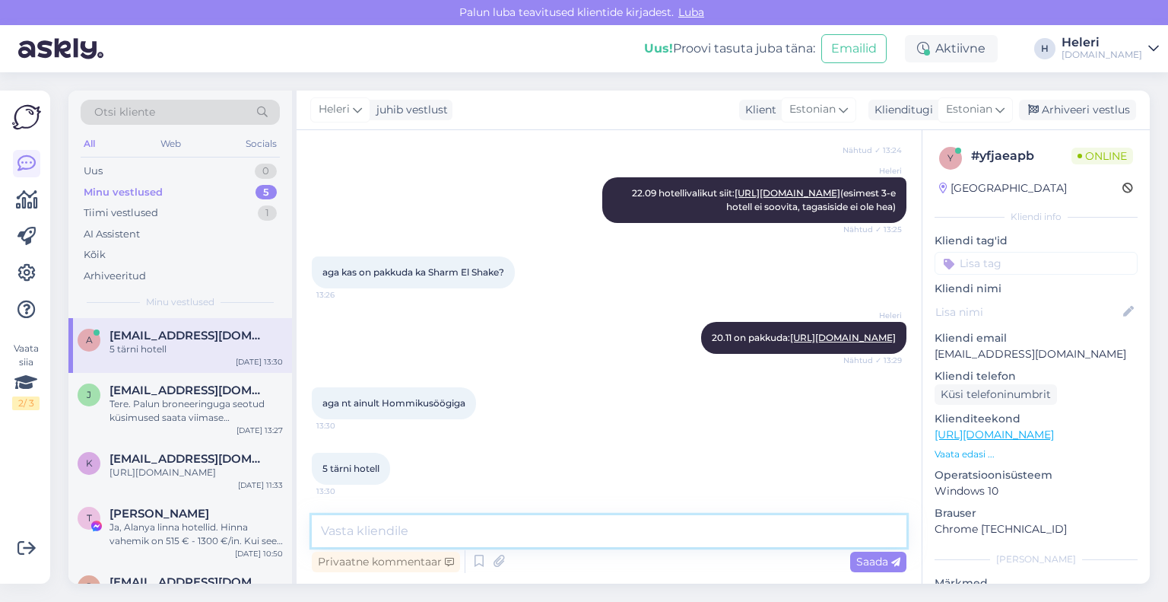
click at [482, 532] on textarea at bounding box center [609, 531] width 595 height 32
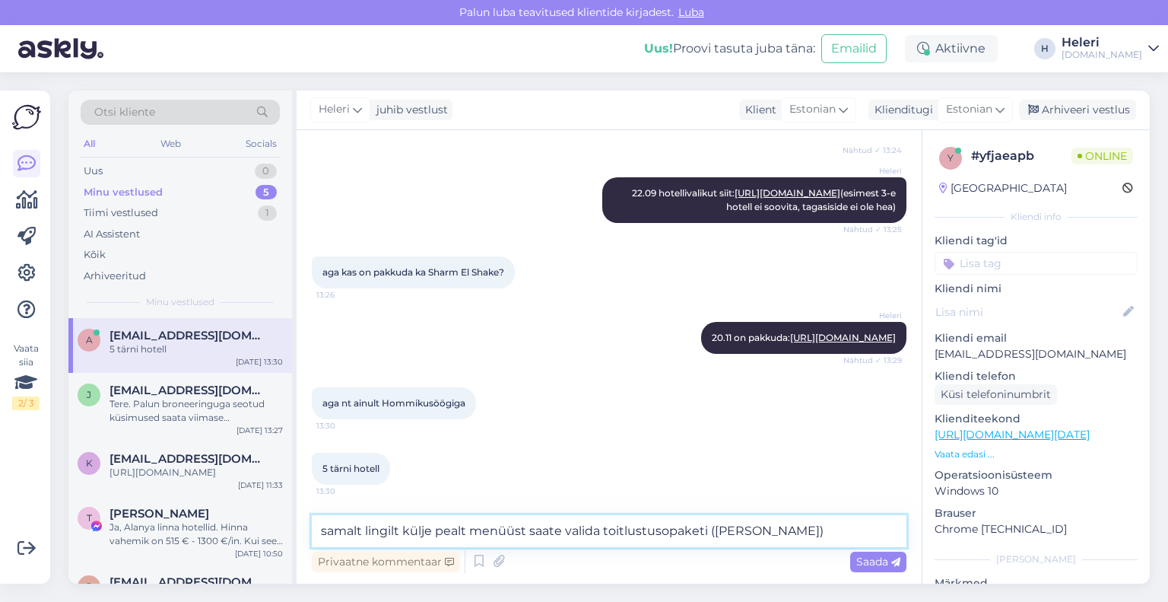
click at [665, 535] on textarea "samalt lingilt külje pealt menüüst saate valida toitlustusopaketi ([PERSON_NAME…" at bounding box center [609, 531] width 595 height 32
click at [791, 529] on textarea "samalt lingilt külje pealt menüüst saate valida toitlustuspaketi (lisage linnuk…" at bounding box center [609, 531] width 595 height 32
click at [797, 530] on textarea "samalt lingilt külje pealt menüüst saate valida toitlustuspaketi (lisage linnuk…" at bounding box center [609, 531] width 595 height 32
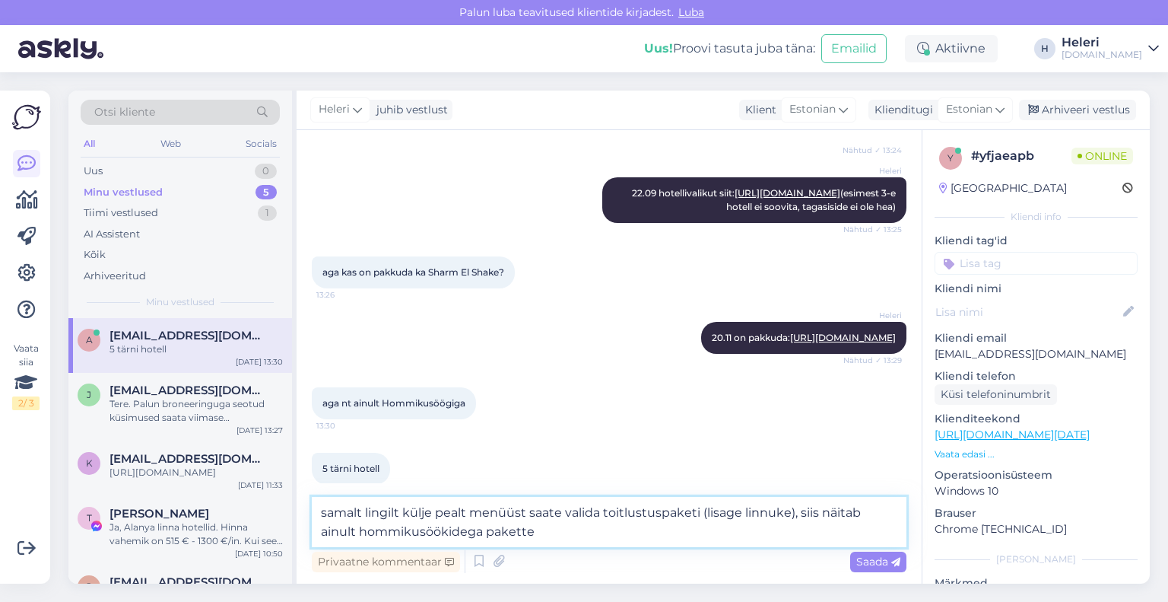
click at [785, 514] on textarea "samalt lingilt külje pealt menüüst saate valida toitlustuspaketi (lisage linnuk…" at bounding box center [609, 522] width 595 height 50
click at [788, 516] on textarea "samalt lingilt külje pealt menüüst saate valida toitlustuspaketi (lisage linnuk…" at bounding box center [609, 522] width 595 height 50
type textarea "samalt lingilt külje pealt menüüst saate valida toitlustuspaketi (lisage linnuk…"
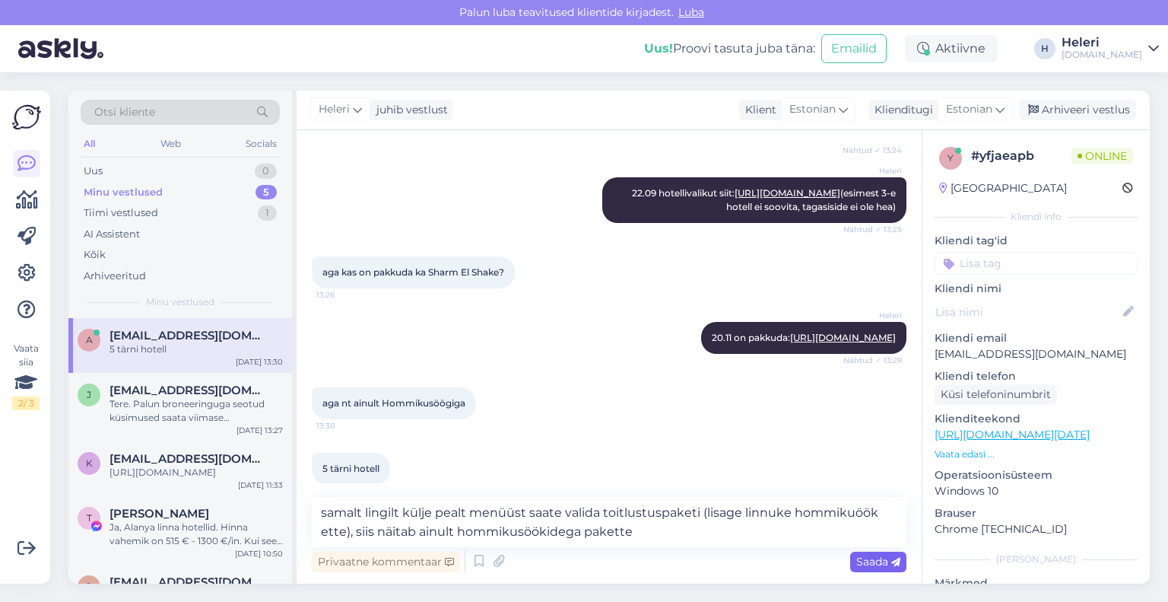
click at [883, 559] on span "Saada" at bounding box center [878, 561] width 44 height 14
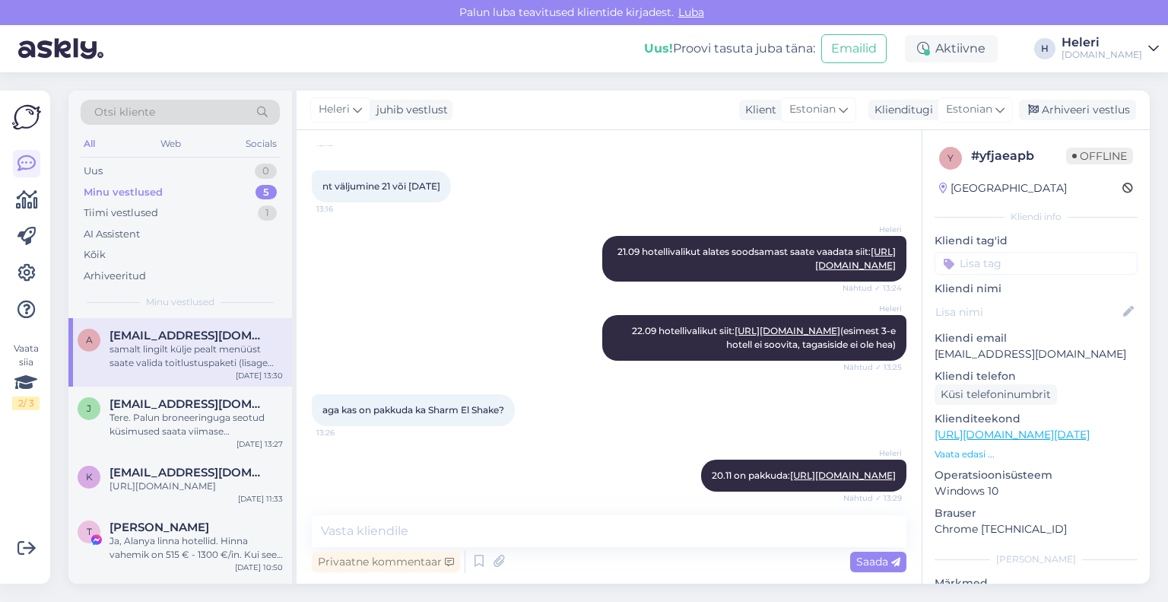
scroll to position [523, 0]
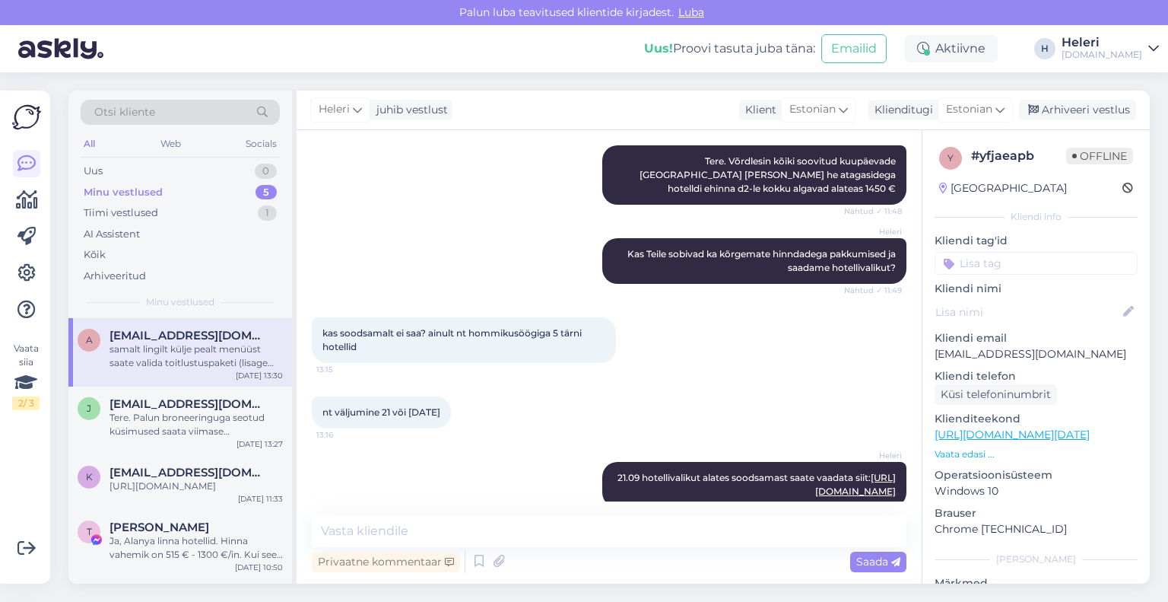
click at [168, 195] on div "Minu vestlused 5" at bounding box center [180, 192] width 199 height 21
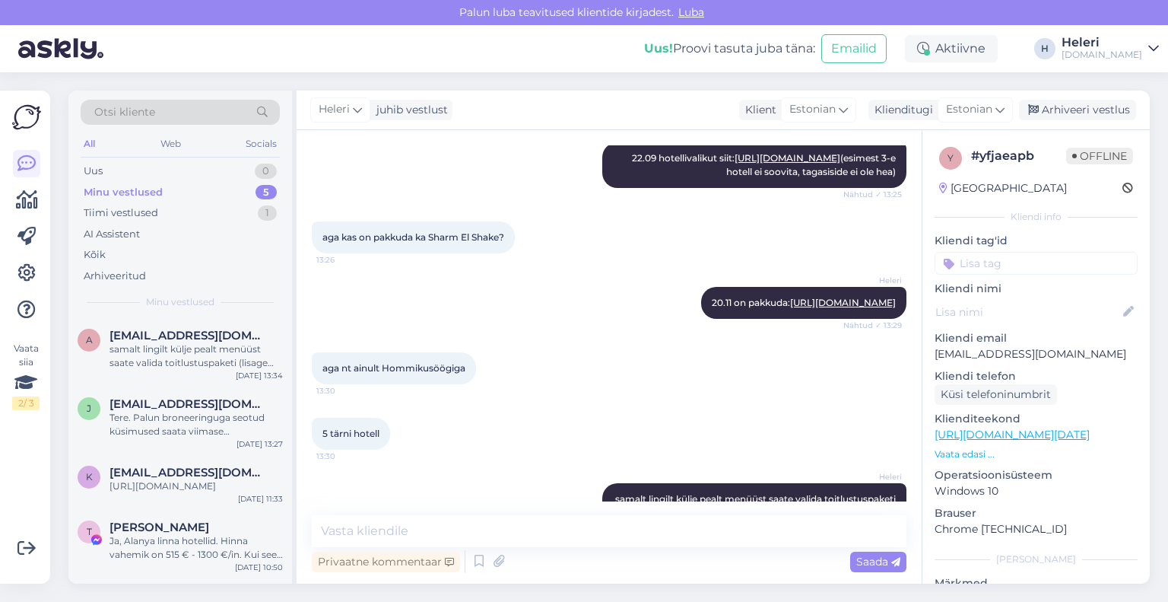
scroll to position [980, 0]
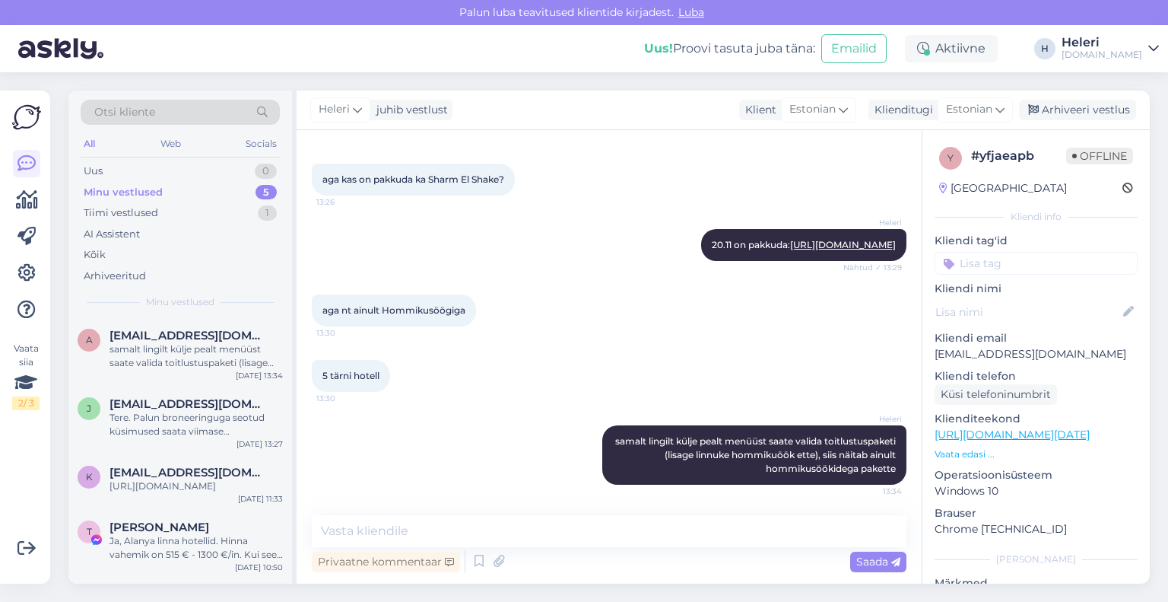
click at [151, 188] on div "Minu vestlused" at bounding box center [123, 192] width 79 height 15
click at [180, 360] on div "samalt lingilt külje pealt menüüst saate valida toitlustuspaketi (lisage linnuk…" at bounding box center [196, 355] width 173 height 27
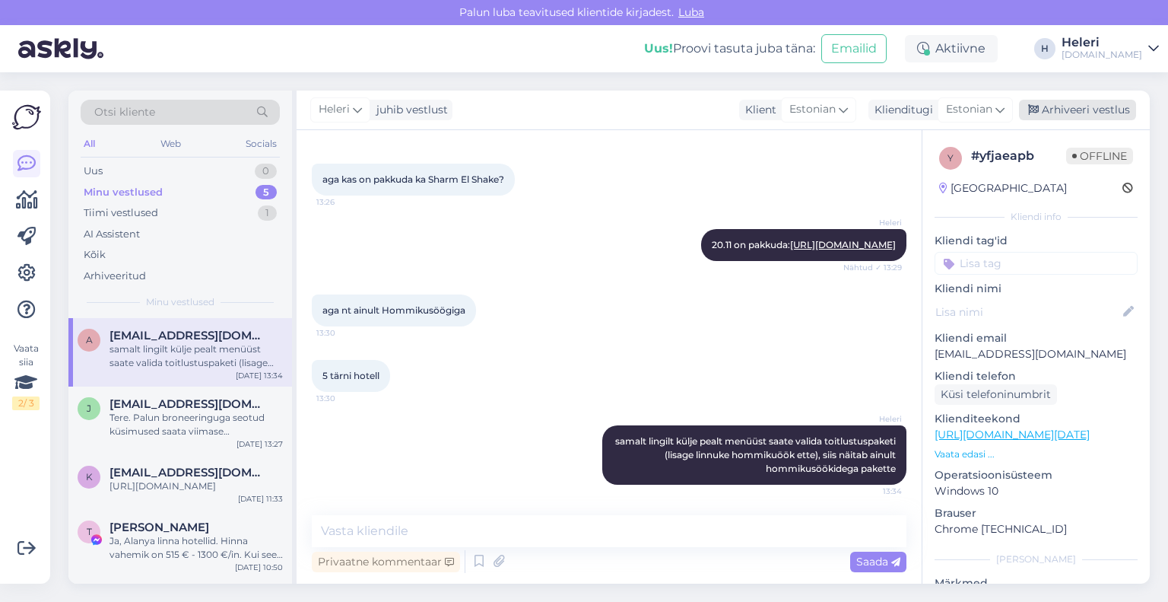
click at [1065, 110] on div "Arhiveeri vestlus" at bounding box center [1077, 110] width 117 height 21
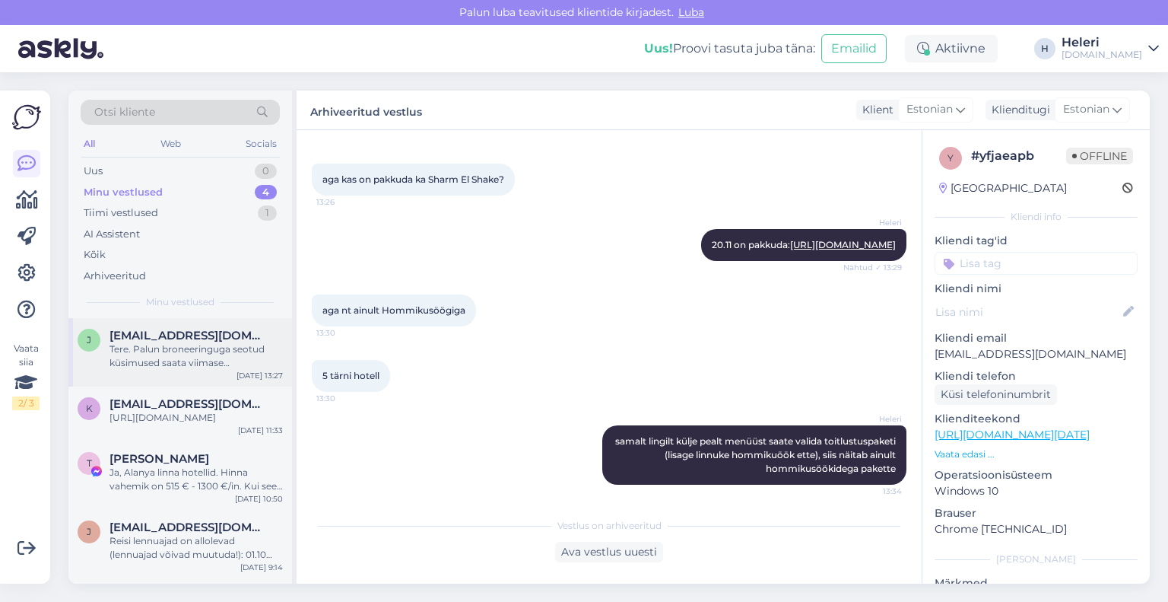
click at [168, 346] on div "Tere. Palun broneeringuga seotud küsimused saata viimase kirjavahetuse jätkuks …" at bounding box center [196, 355] width 173 height 27
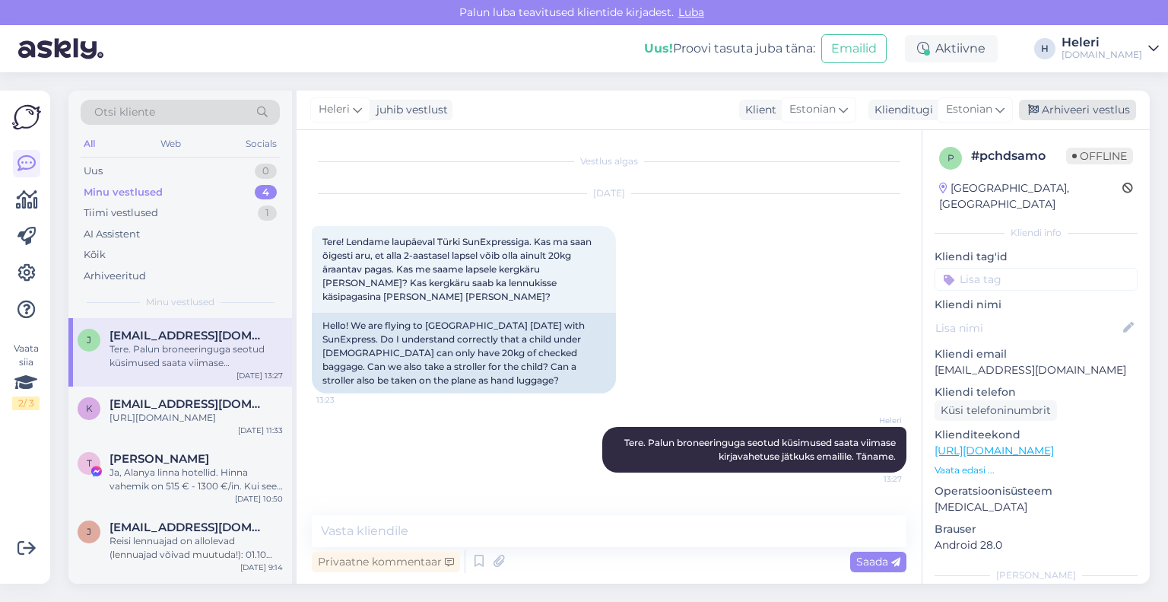
click at [1077, 112] on div "Arhiveeri vestlus" at bounding box center [1077, 110] width 117 height 21
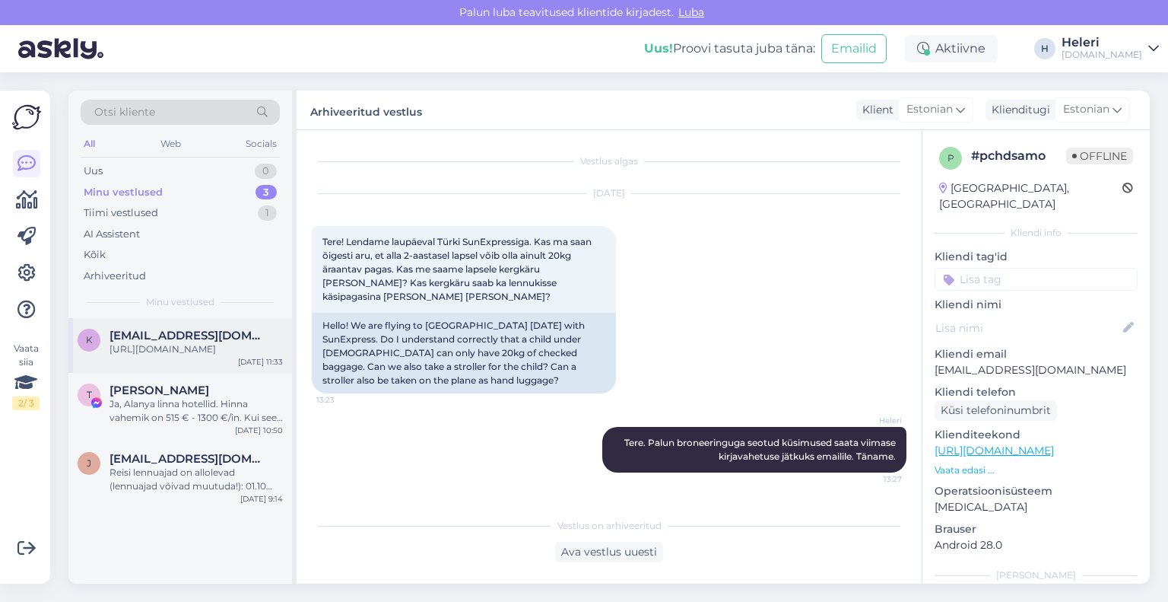
click at [195, 342] on div "[URL][DOMAIN_NAME]" at bounding box center [196, 349] width 173 height 14
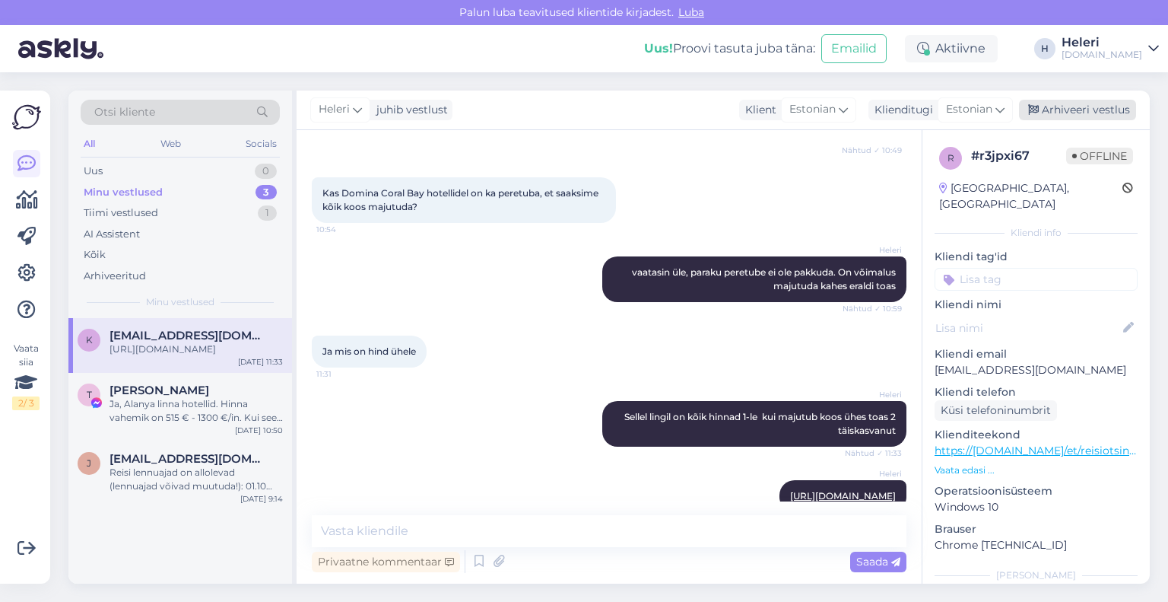
click at [1089, 108] on div "Arhiveeri vestlus" at bounding box center [1077, 110] width 117 height 21
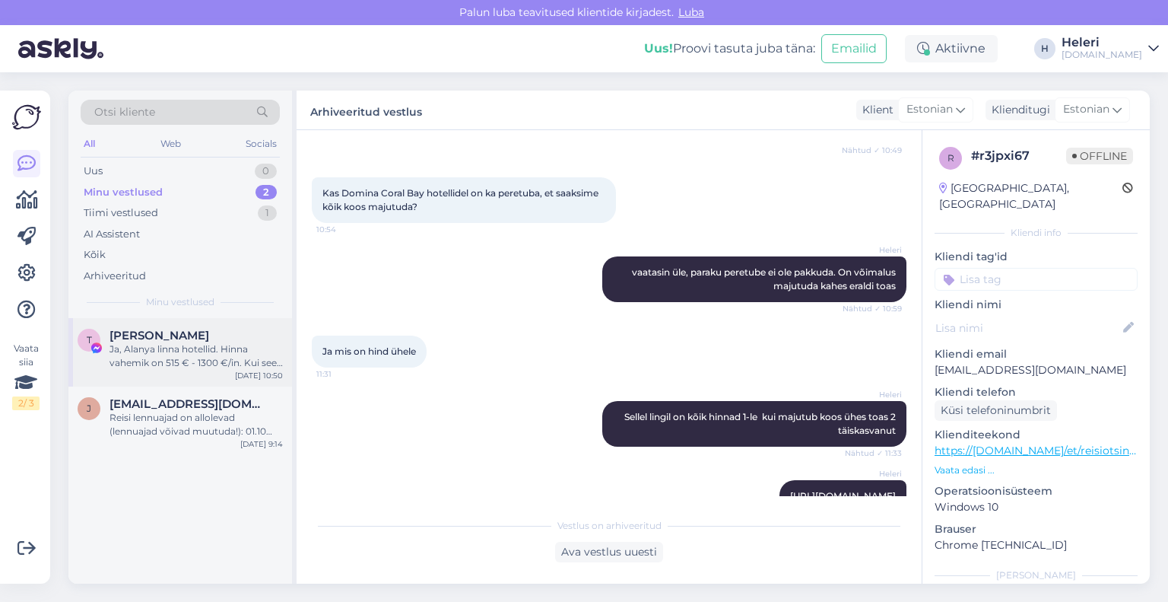
click at [190, 354] on div "Ja, Alanya linna hotellid. Hinna vahemik on 515 € - 1300 €/in. Kui see hinnavah…" at bounding box center [196, 355] width 173 height 27
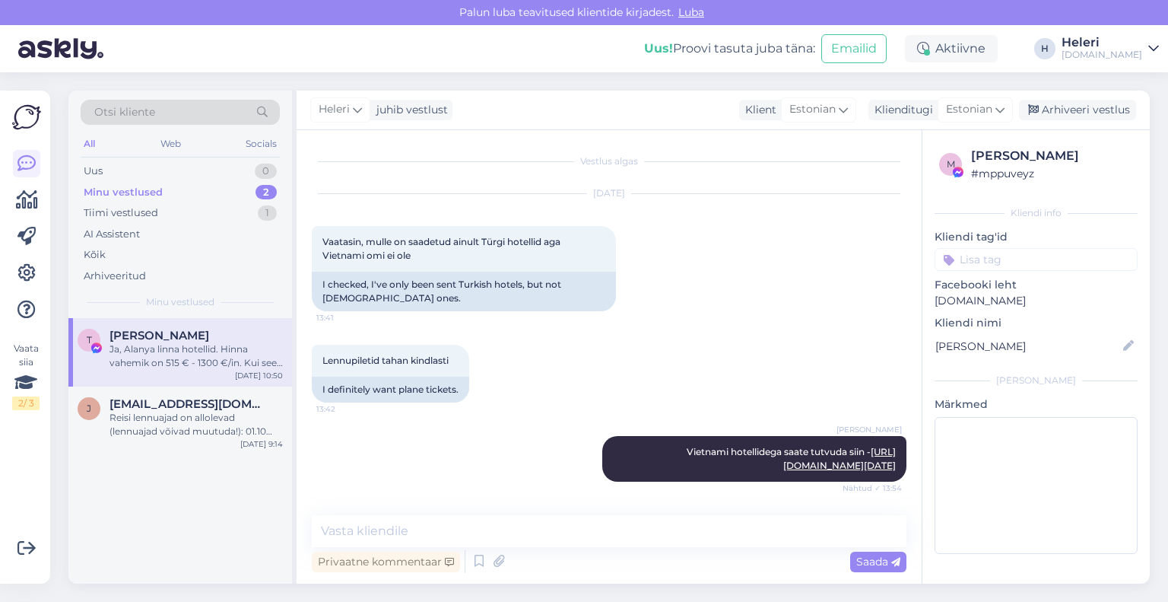
scroll to position [9838, 0]
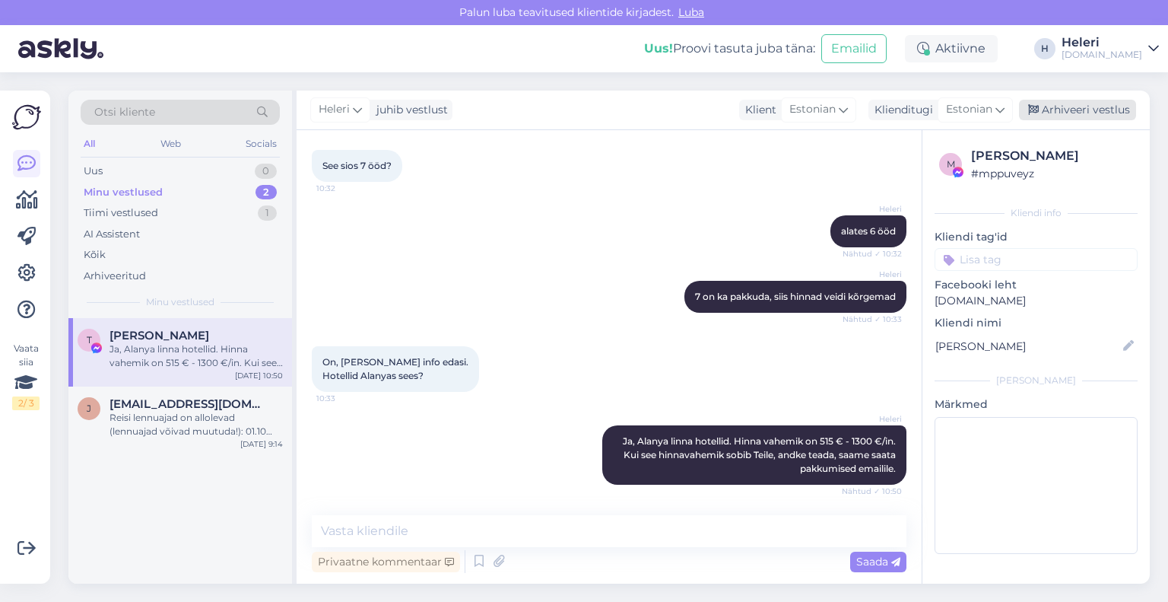
click at [1071, 110] on div "Arhiveeri vestlus" at bounding box center [1077, 110] width 117 height 21
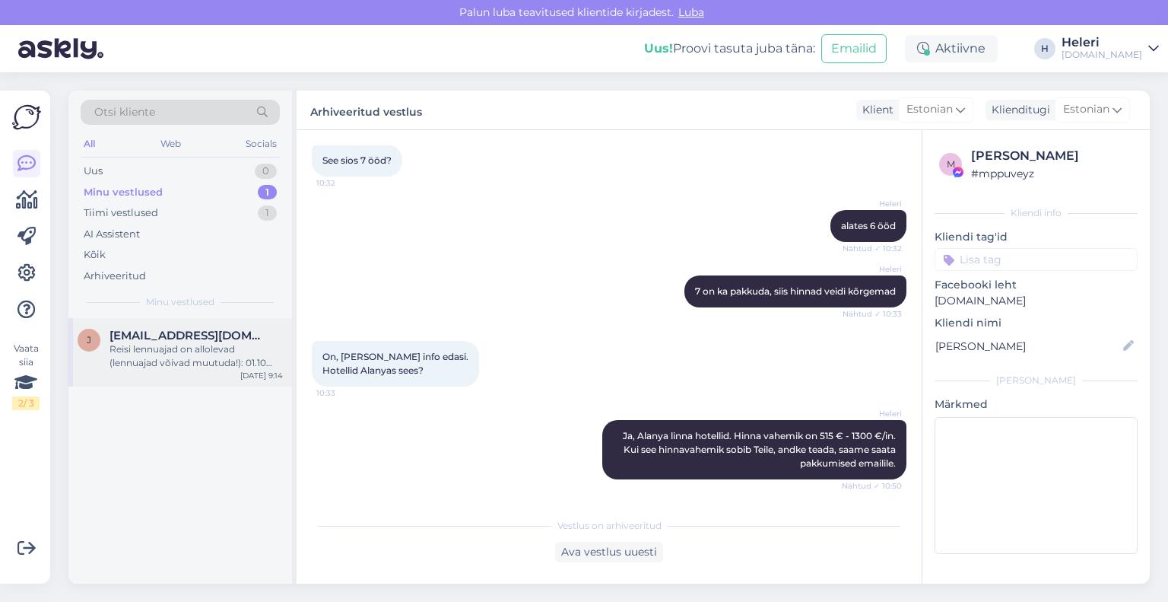
click at [216, 347] on div "Reisi lennuajad on allolevad (lennuajad võivad muutuda!): 01.10 [GEOGRAPHIC_DAT…" at bounding box center [196, 355] width 173 height 27
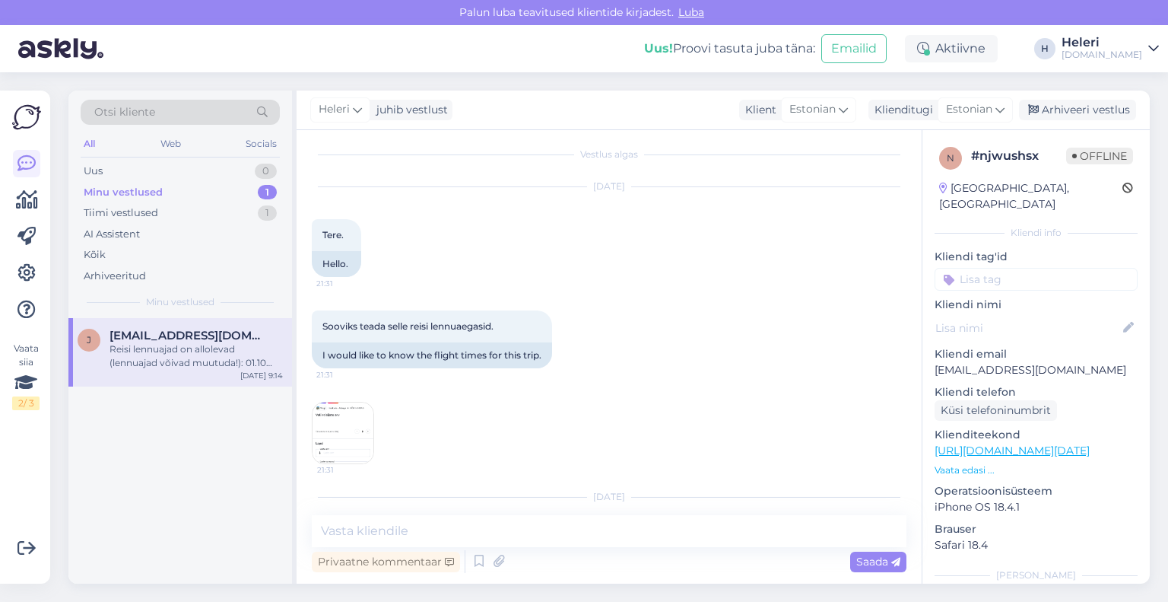
scroll to position [0, 0]
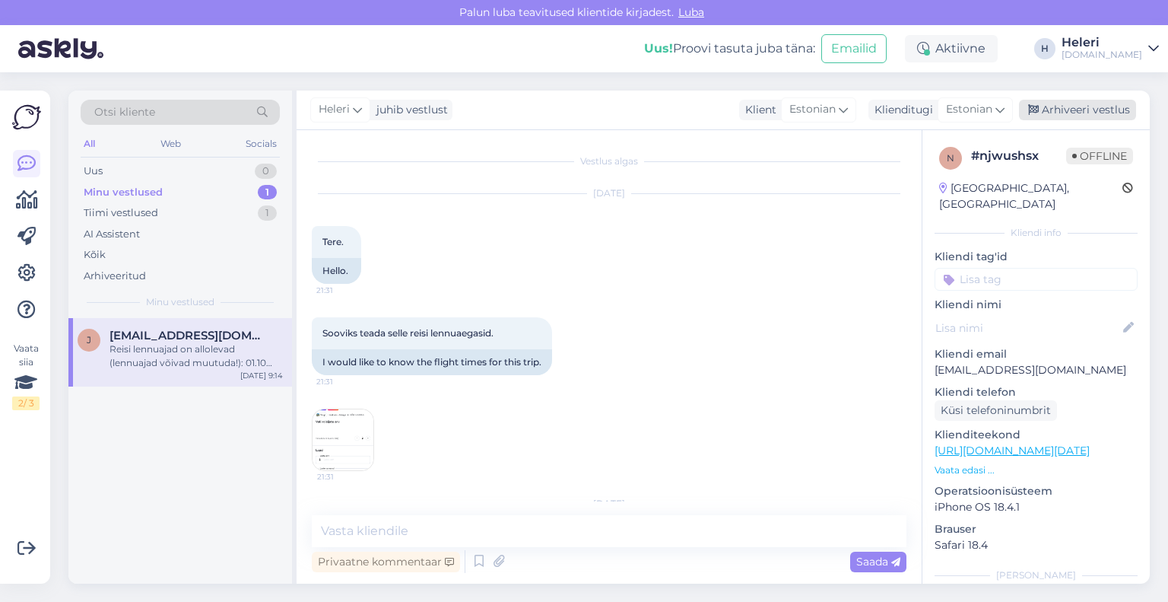
click at [1088, 107] on div "Arhiveeri vestlus" at bounding box center [1077, 110] width 117 height 21
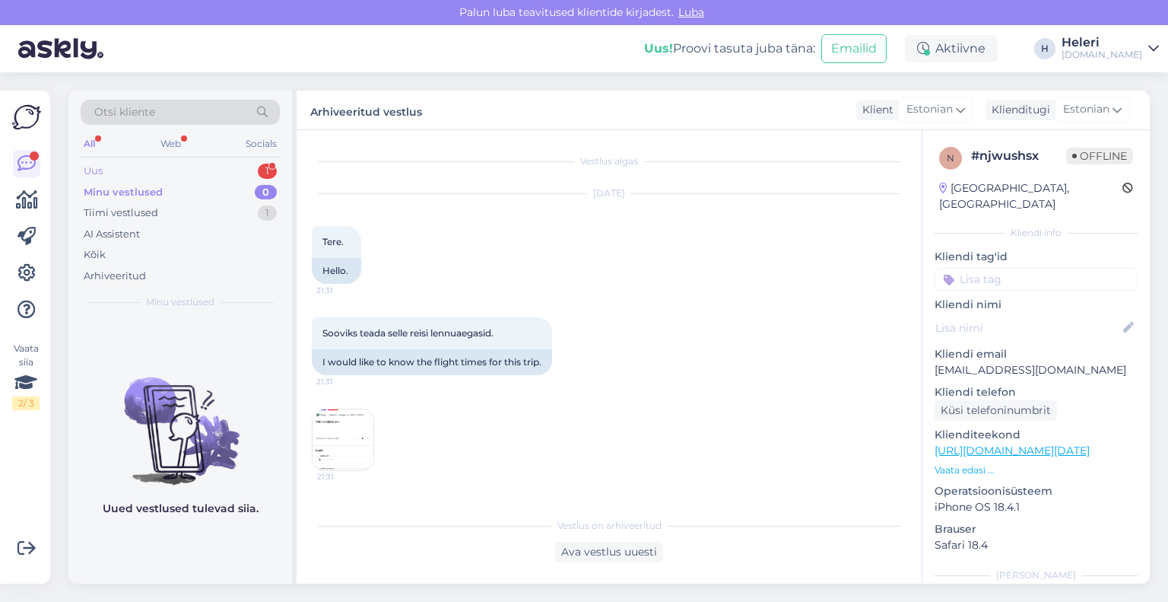
click at [179, 167] on div "Uus 1" at bounding box center [180, 170] width 199 height 21
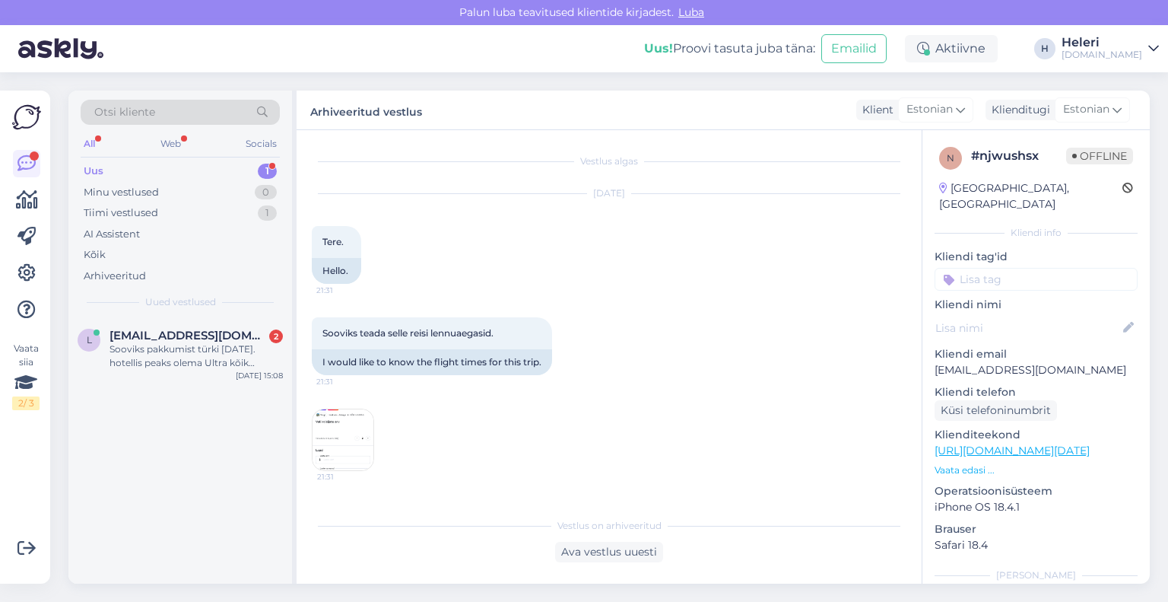
click at [172, 172] on div "Uus 1" at bounding box center [180, 170] width 199 height 21
click at [186, 334] on span "[EMAIL_ADDRESS][DOMAIN_NAME]" at bounding box center [189, 336] width 158 height 14
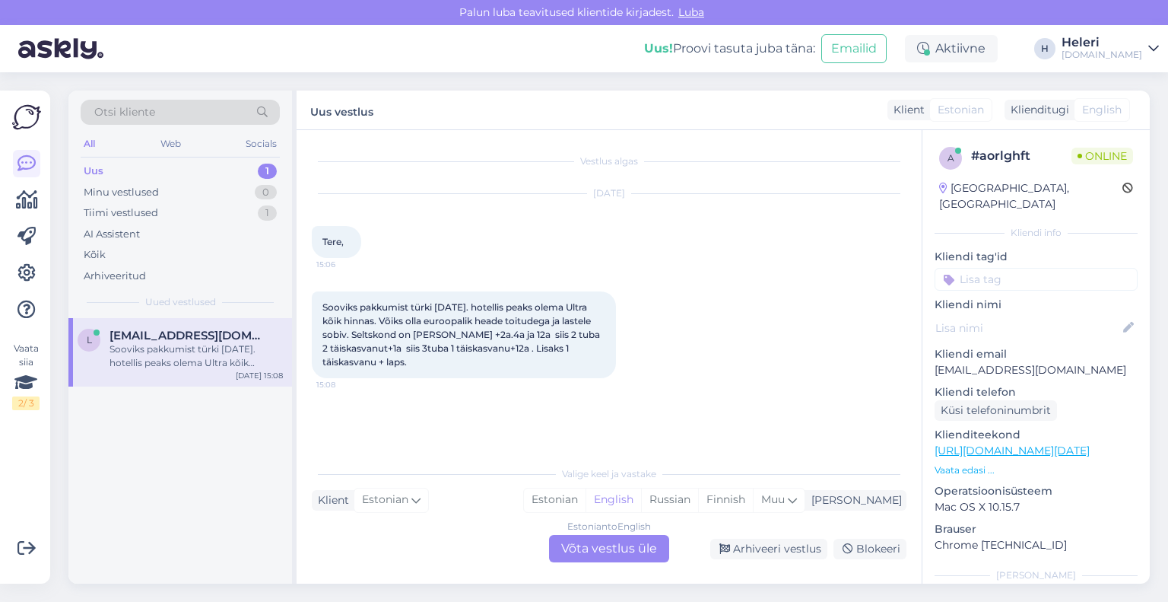
click at [623, 552] on div "Estonian to English Võta vestlus üle" at bounding box center [609, 548] width 120 height 27
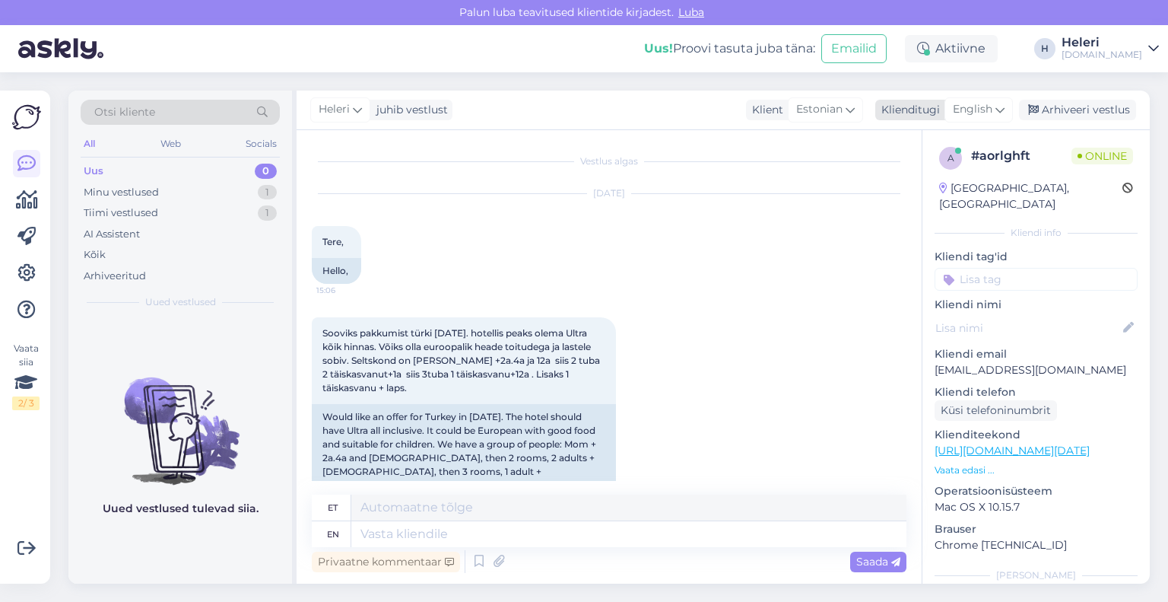
click at [967, 106] on span "English" at bounding box center [973, 109] width 40 height 17
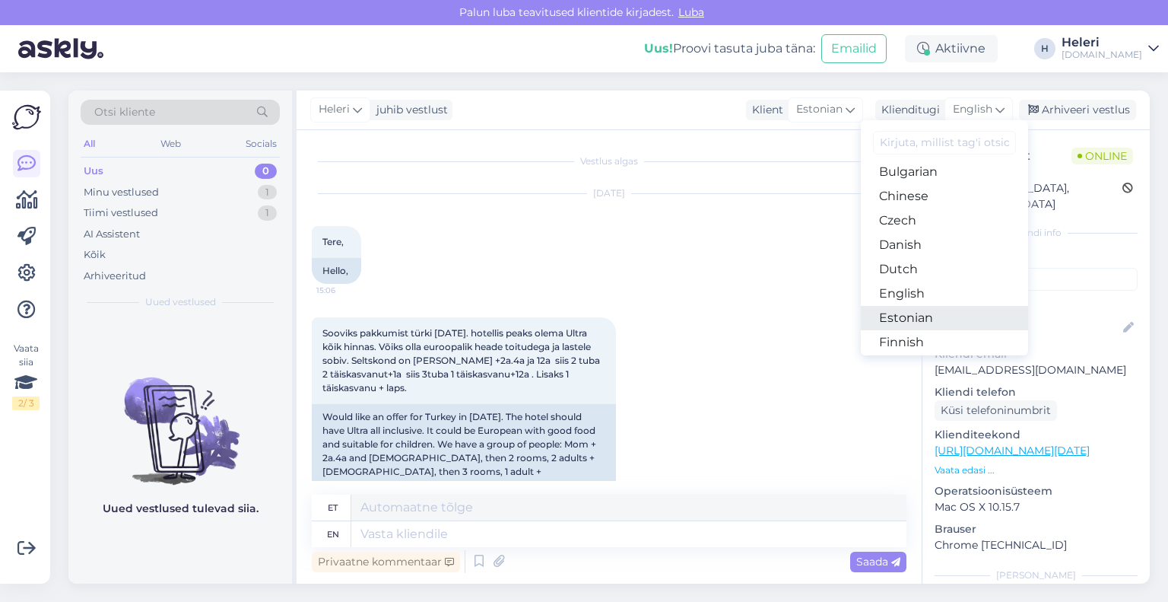
scroll to position [76, 0]
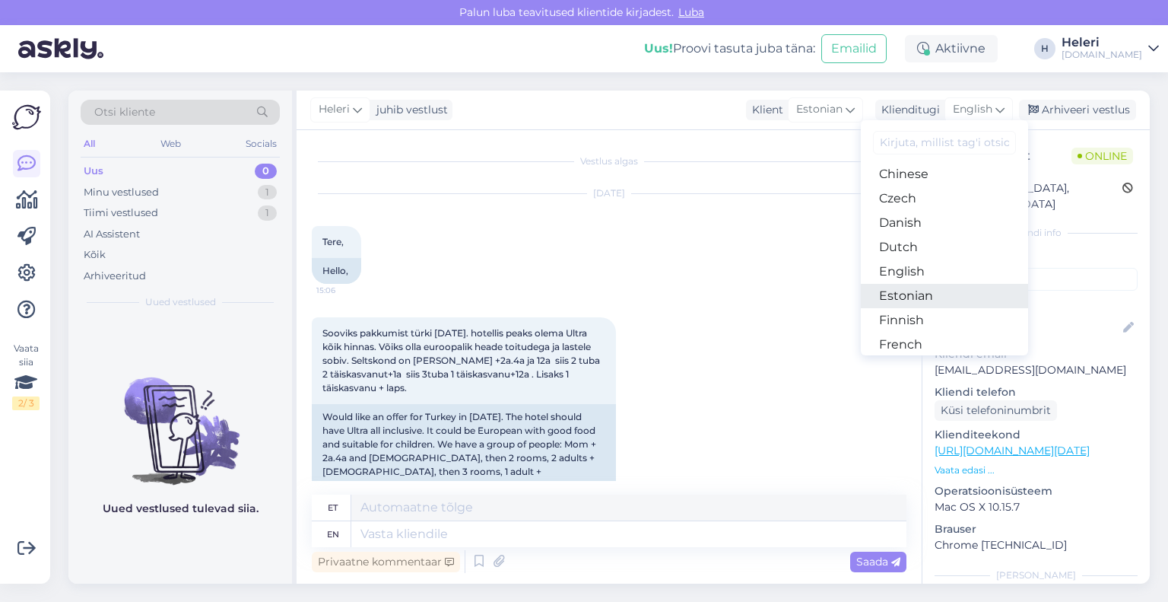
click at [913, 295] on link "Estonian" at bounding box center [944, 296] width 167 height 24
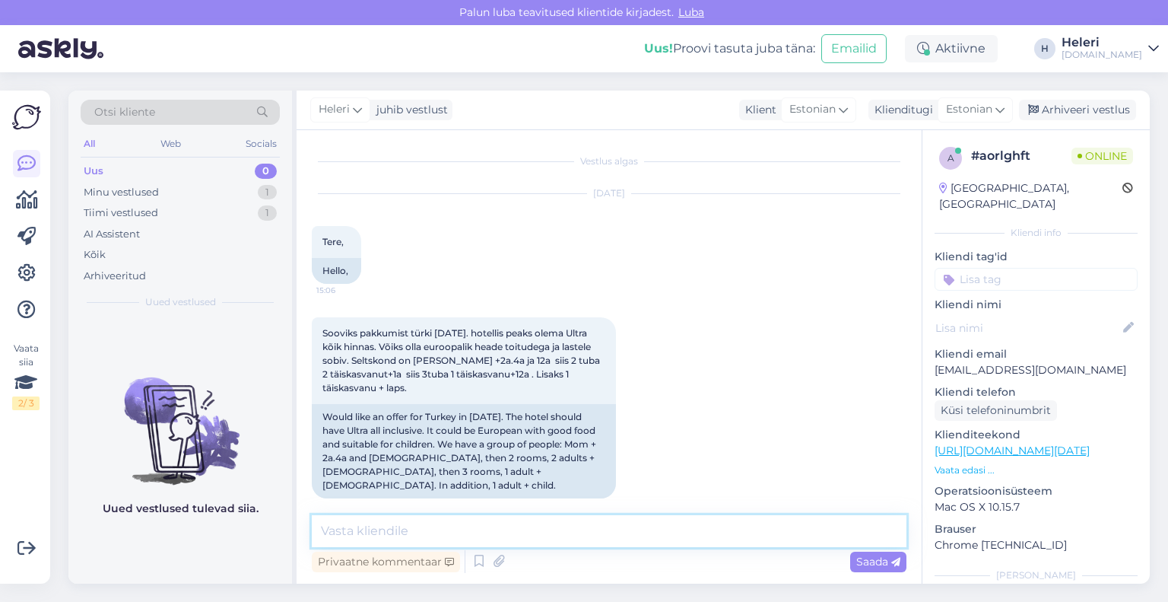
click at [483, 530] on textarea at bounding box center [609, 531] width 595 height 32
click at [418, 535] on textarea "Tere. Pakkumsi etegemiseks palun täpsustage" at bounding box center [609, 531] width 595 height 32
click at [627, 536] on textarea "Tere. Pakkumsie tegemiseks palun täpsustage" at bounding box center [609, 531] width 595 height 32
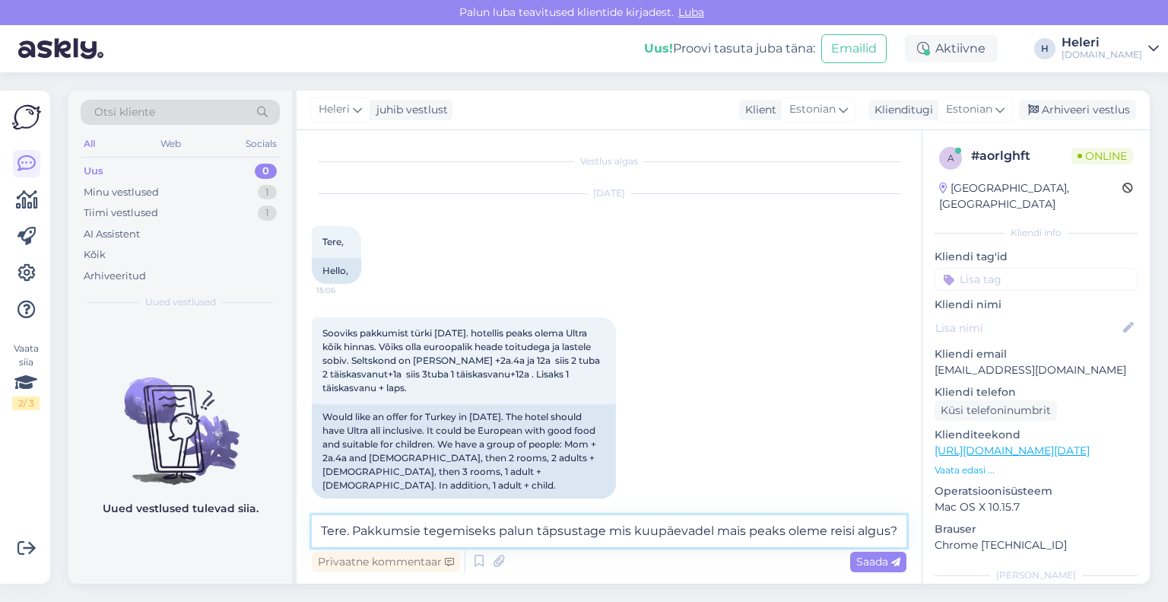
drag, startPoint x: 402, startPoint y: 532, endPoint x: 417, endPoint y: 532, distance: 15.2
click at [417, 532] on textarea "Tere. Pakkumsie tegemiseks palun täpsustage mis kuupäevadel mais peaks oleme re…" at bounding box center [609, 531] width 595 height 32
type textarea "Tere. Pakkumise tegemiseks palun täpsustage mis kuupäevadel mais peaks oleme re…"
click at [873, 562] on span "Saada" at bounding box center [878, 561] width 44 height 14
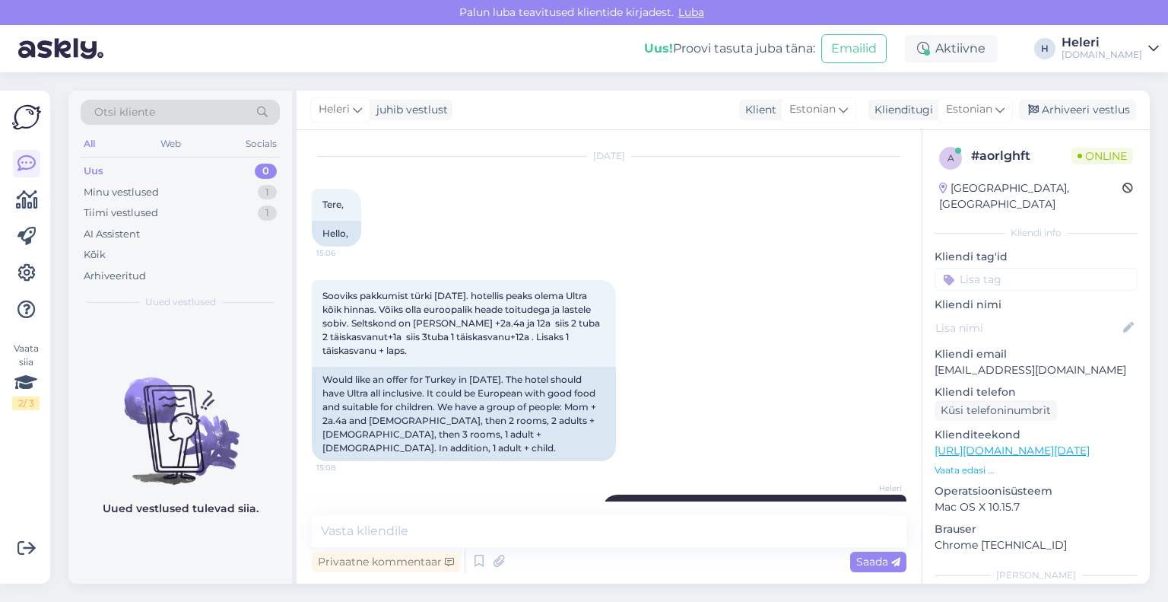
scroll to position [0, 0]
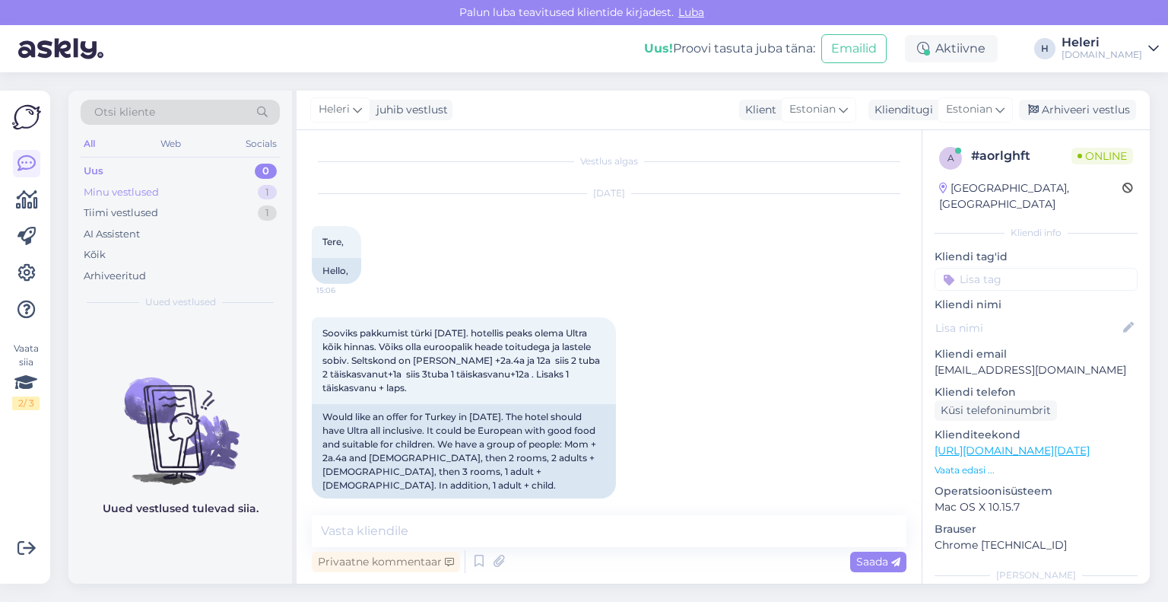
click at [170, 193] on div "Minu vestlused 1" at bounding box center [180, 192] width 199 height 21
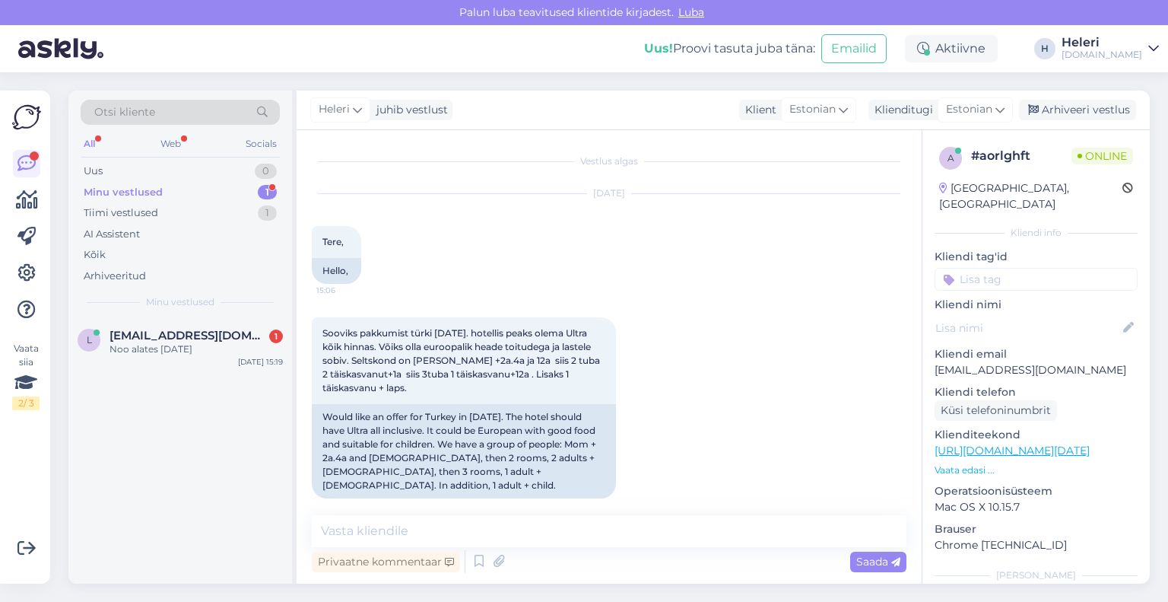
scroll to position [144, 0]
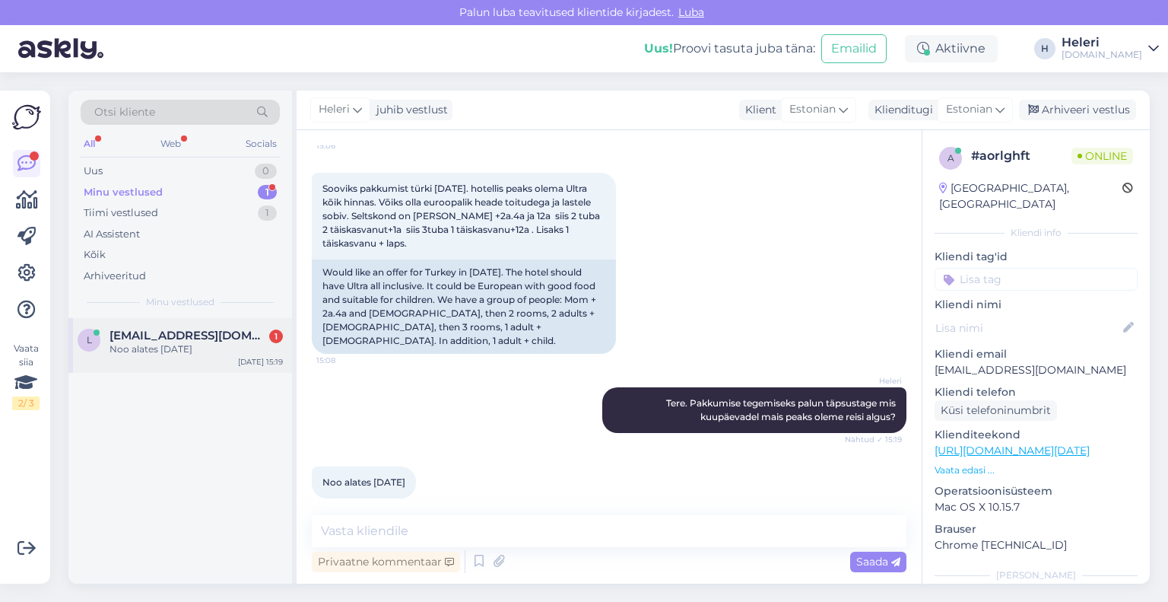
click at [166, 338] on span "[EMAIL_ADDRESS][DOMAIN_NAME]" at bounding box center [189, 336] width 158 height 14
drag, startPoint x: 929, startPoint y: 349, endPoint x: 1083, endPoint y: 348, distance: 153.6
click at [1086, 347] on div "a # aorlghft Online [GEOGRAPHIC_DATA], [GEOGRAPHIC_DATA] Kliendi info Kliendi t…" at bounding box center [1036, 450] width 227 height 641
copy p "[EMAIL_ADDRESS][DOMAIN_NAME]"
click at [456, 528] on textarea at bounding box center [609, 531] width 595 height 32
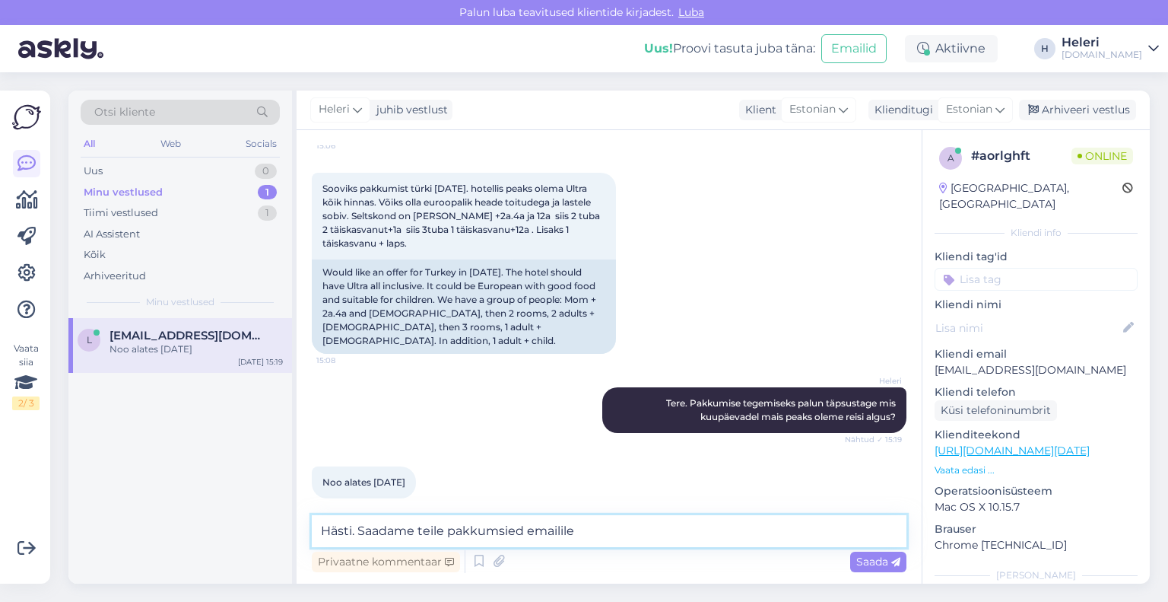
paste textarea "[EMAIL_ADDRESS][DOMAIN_NAME]"
drag, startPoint x: 499, startPoint y: 532, endPoint x: 529, endPoint y: 529, distance: 30.5
click at [529, 529] on textarea "Hästi. Saadame teile pakkumsied emailile [EMAIL_ADDRESS][DOMAIN_NAME] tänase õh…" at bounding box center [609, 531] width 595 height 32
click at [877, 535] on textarea "Hästi. Saadame teile pakkumised emailile [EMAIL_ADDRESS][DOMAIN_NAME] tänase õh…" at bounding box center [609, 531] width 595 height 32
type textarea "Hästi. Saadame teile pakkumised emailile [EMAIL_ADDRESS][DOMAIN_NAME] tänase õh…"
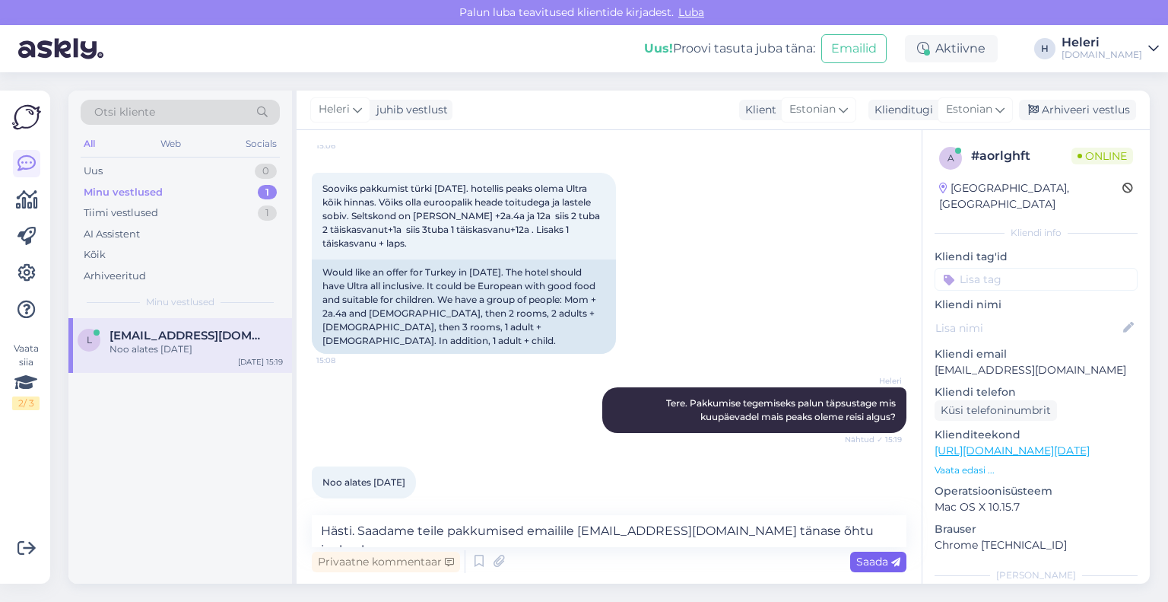
click at [878, 562] on span "Saada" at bounding box center [878, 561] width 44 height 14
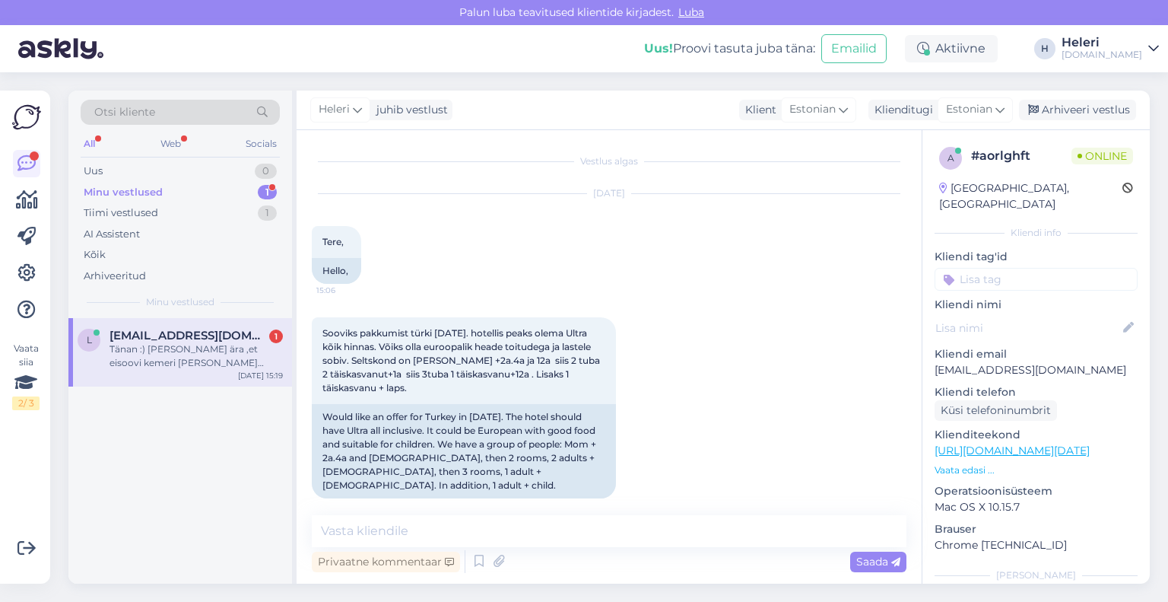
scroll to position [303, 0]
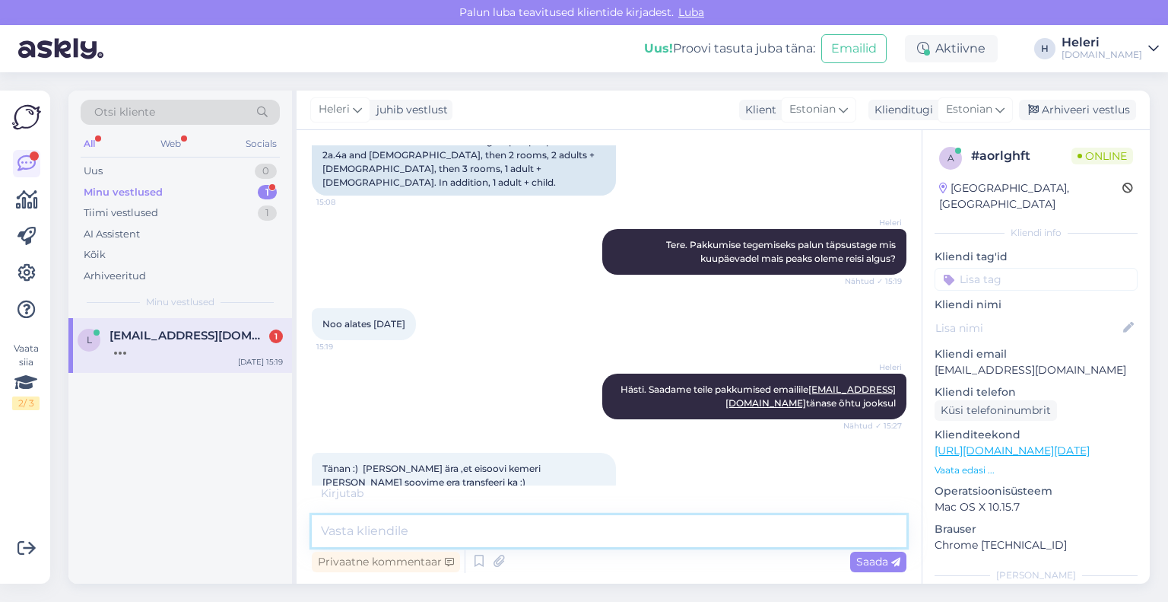
click at [411, 532] on textarea at bounding box center [609, 531] width 595 height 32
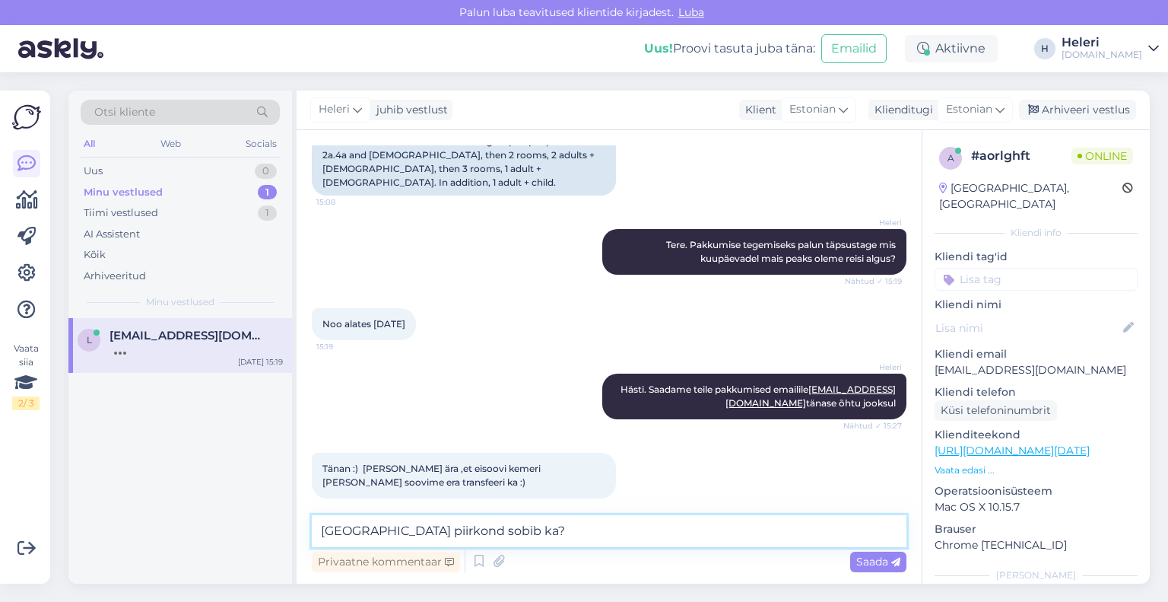
click at [317, 531] on textarea "[GEOGRAPHIC_DATA] piirkond sobib ka?" at bounding box center [609, 531] width 595 height 32
type textarea "kas Alanya piirkond sobib ka?"
click at [885, 562] on span "Saada" at bounding box center [878, 561] width 44 height 14
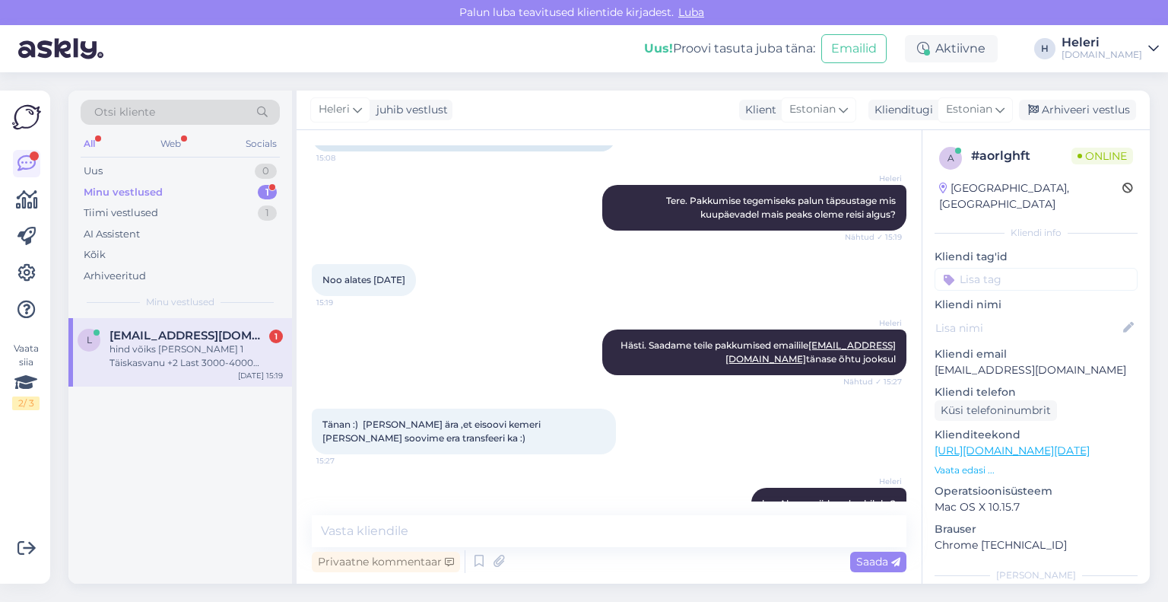
scroll to position [460, 0]
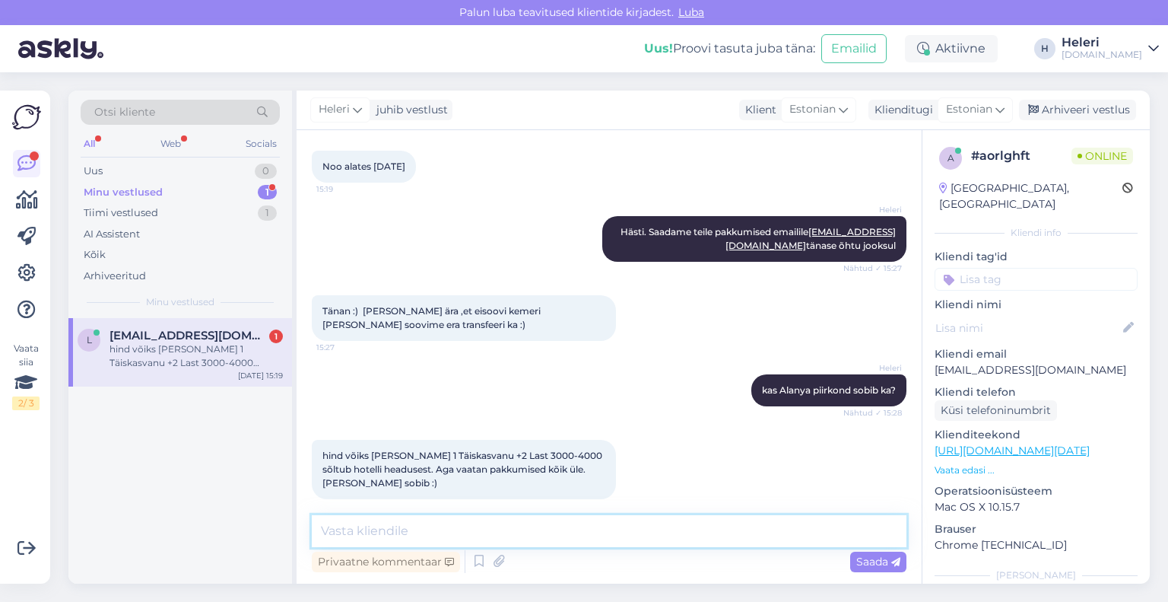
click at [705, 517] on textarea at bounding box center [609, 531] width 595 height 32
click at [684, 538] on textarea at bounding box center [609, 531] width 595 height 32
drag, startPoint x: 354, startPoint y: 532, endPoint x: 285, endPoint y: 529, distance: 68.5
click at [285, 529] on div "Otsi kliente All Web Socials Uus 0 Minu vestlused 1 Tiimi vestlused 1 AI Assist…" at bounding box center [608, 337] width 1081 height 493
click at [471, 532] on textarea "Hästi, saadan pakkumise tänase õhtu jooksul :)" at bounding box center [609, 531] width 595 height 32
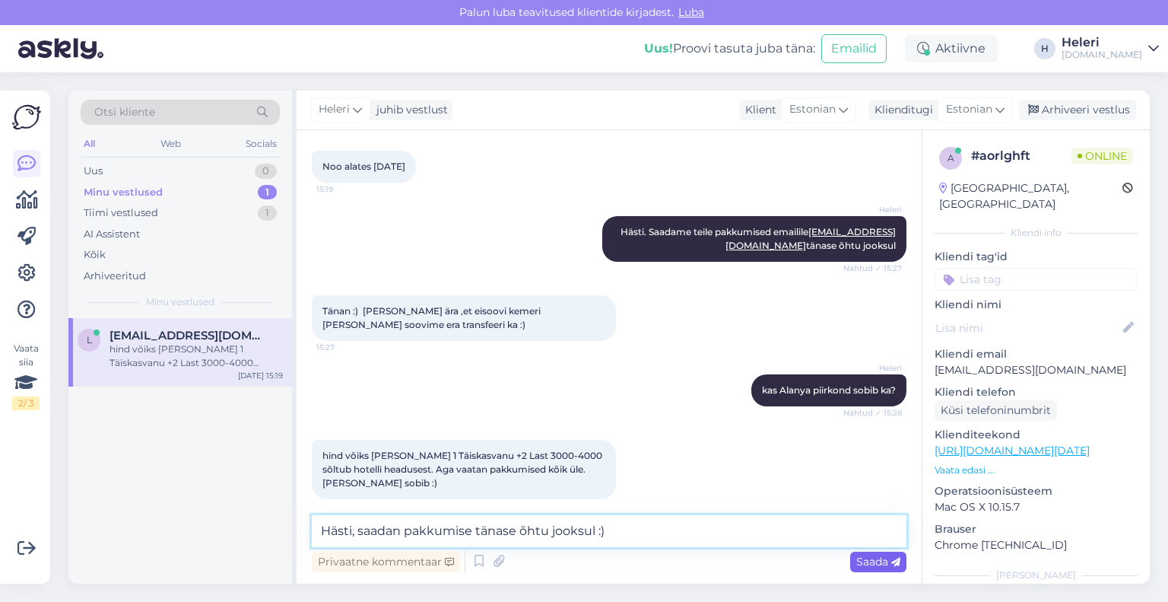
type textarea "Hästi, saadan pakkumise tänase õhtu jooksul :)"
click at [876, 558] on span "Saada" at bounding box center [878, 561] width 44 height 14
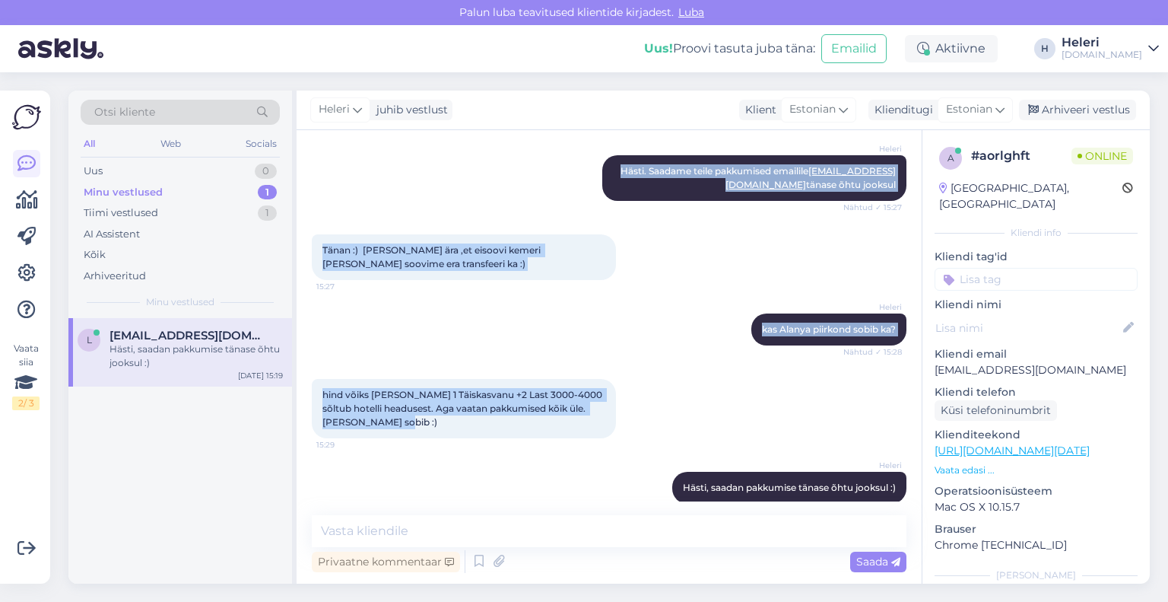
scroll to position [526, 0]
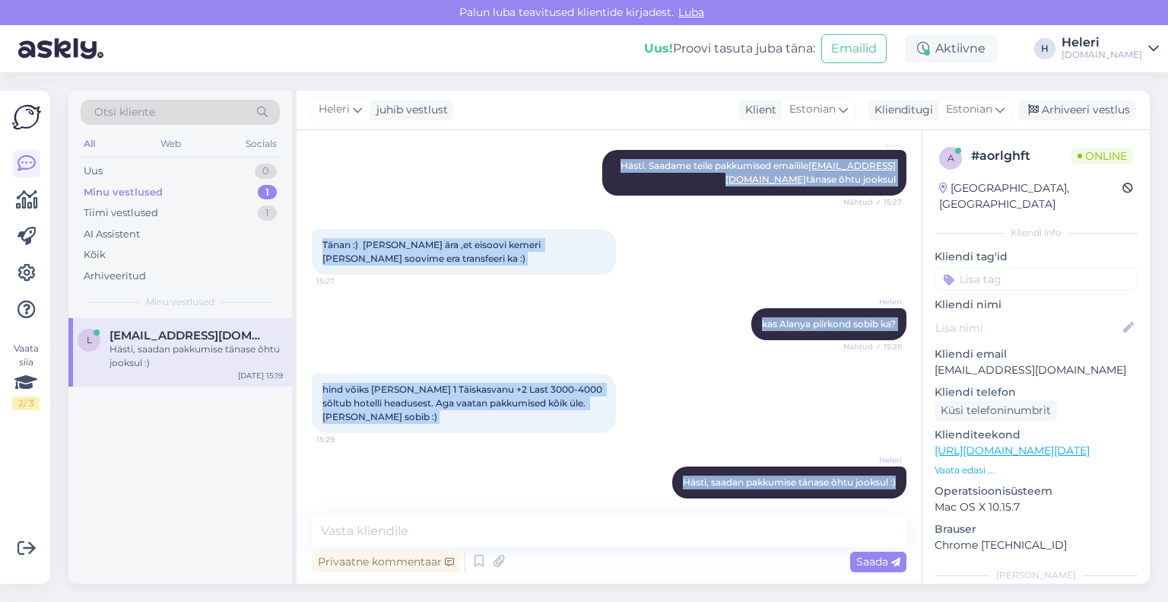
drag, startPoint x: 318, startPoint y: 239, endPoint x: 895, endPoint y: 474, distance: 623.2
click at [895, 474] on div "Vestlus algas [DATE] Tere, 15:06 Hello, Sooviks pakkumist türki [DATE]. hotelli…" at bounding box center [616, 323] width 608 height 356
copy div "Lore, 28:19 Ipsum, Dolorsi ametconse adipi eli 7024. seddoeiu tempo incid Utlab…"
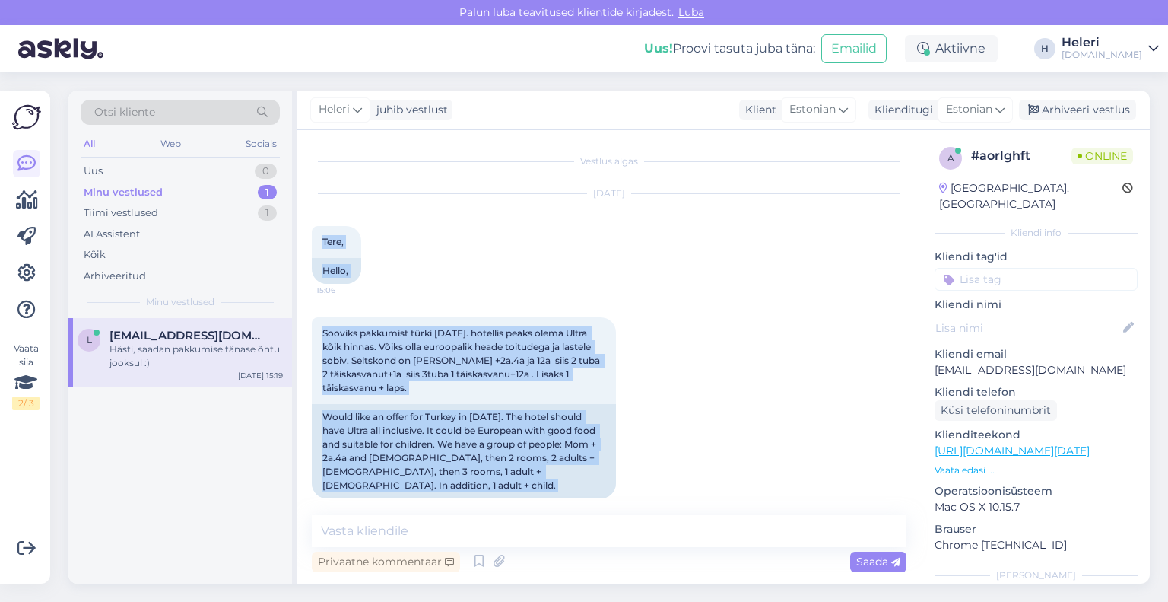
click at [205, 190] on div "Minu vestlused 1" at bounding box center [180, 192] width 199 height 21
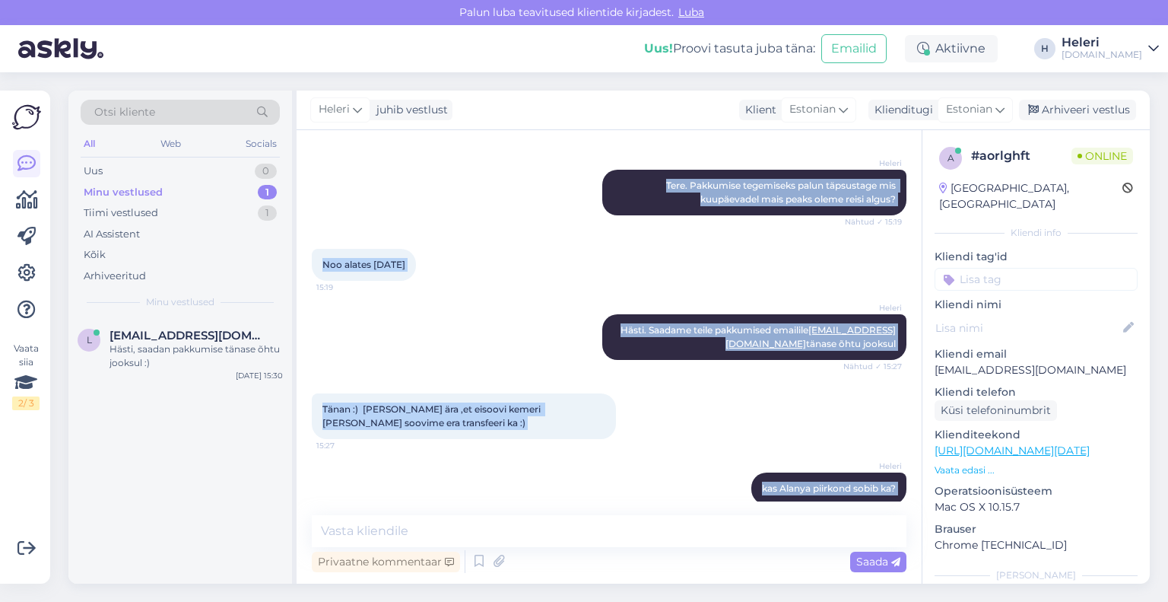
scroll to position [526, 0]
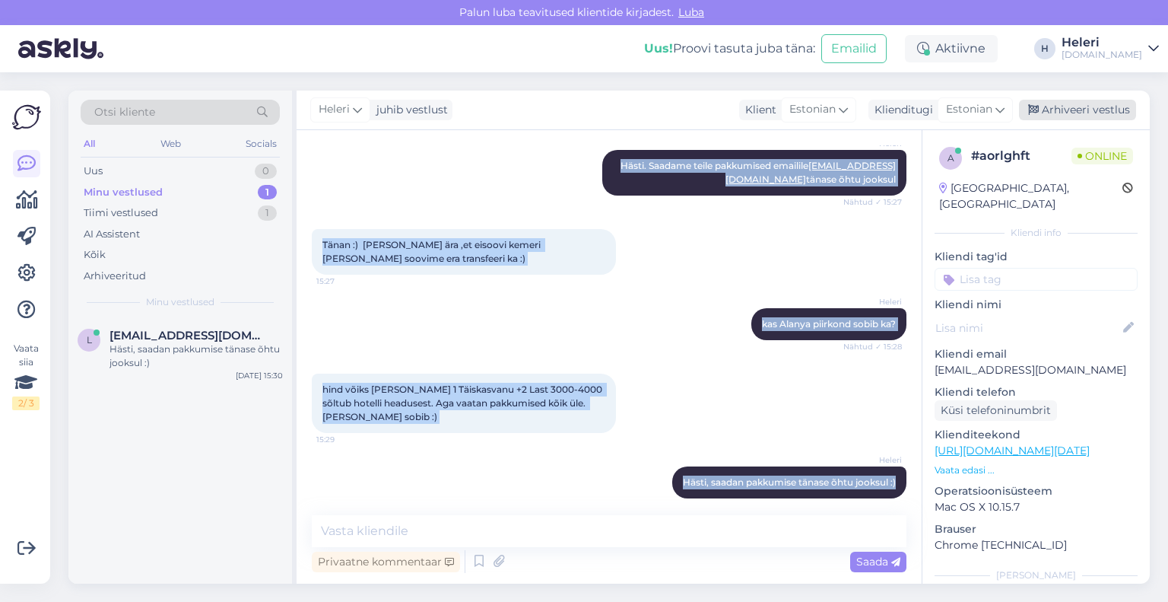
click at [1071, 110] on div "Arhiveeri vestlus" at bounding box center [1077, 110] width 117 height 21
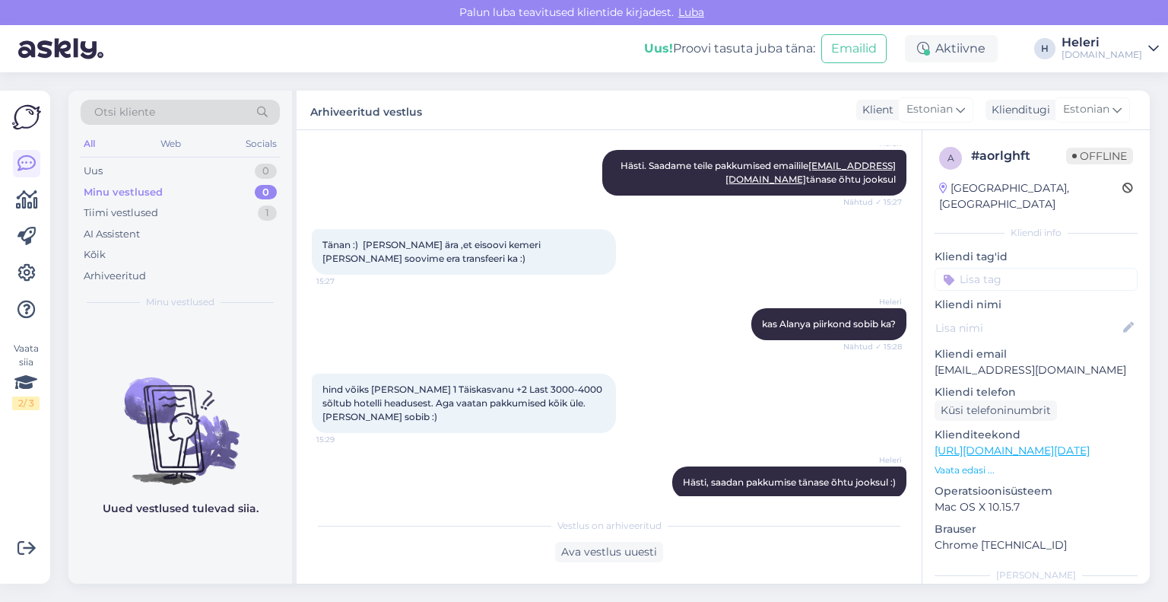
click at [1098, 49] on div "Uus! Proovi tasuta [PERSON_NAME]: Emailid Aktiivne H Heleri [DOMAIN_NAME]" at bounding box center [584, 48] width 1168 height 47
click at [1116, 49] on div "[DOMAIN_NAME]" at bounding box center [1102, 55] width 81 height 12
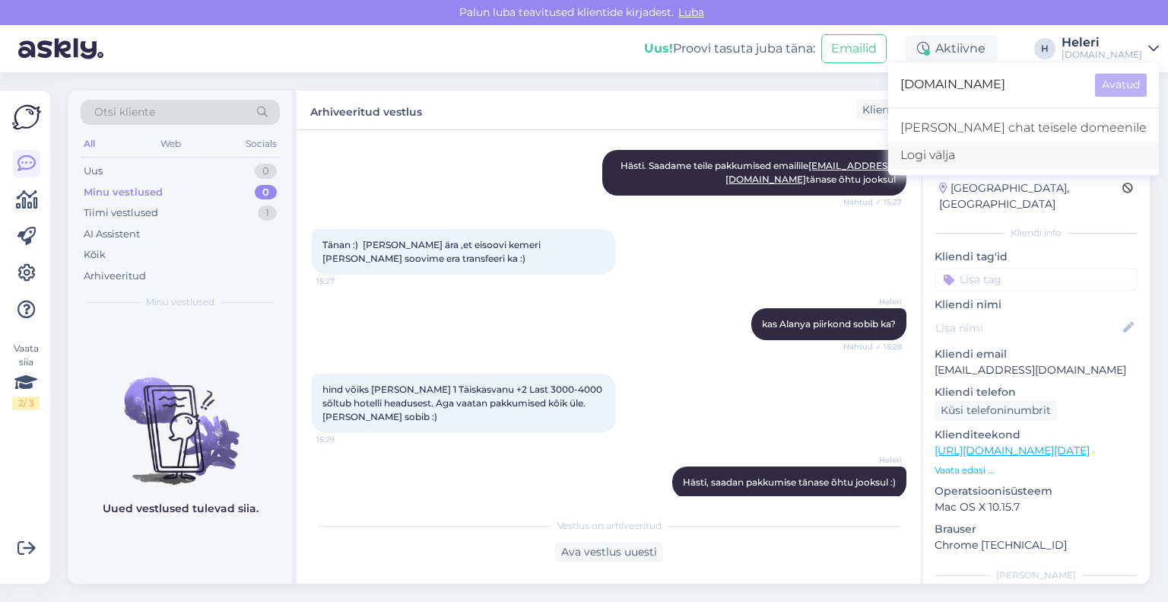
click at [1040, 154] on div "Logi välja" at bounding box center [1023, 154] width 271 height 27
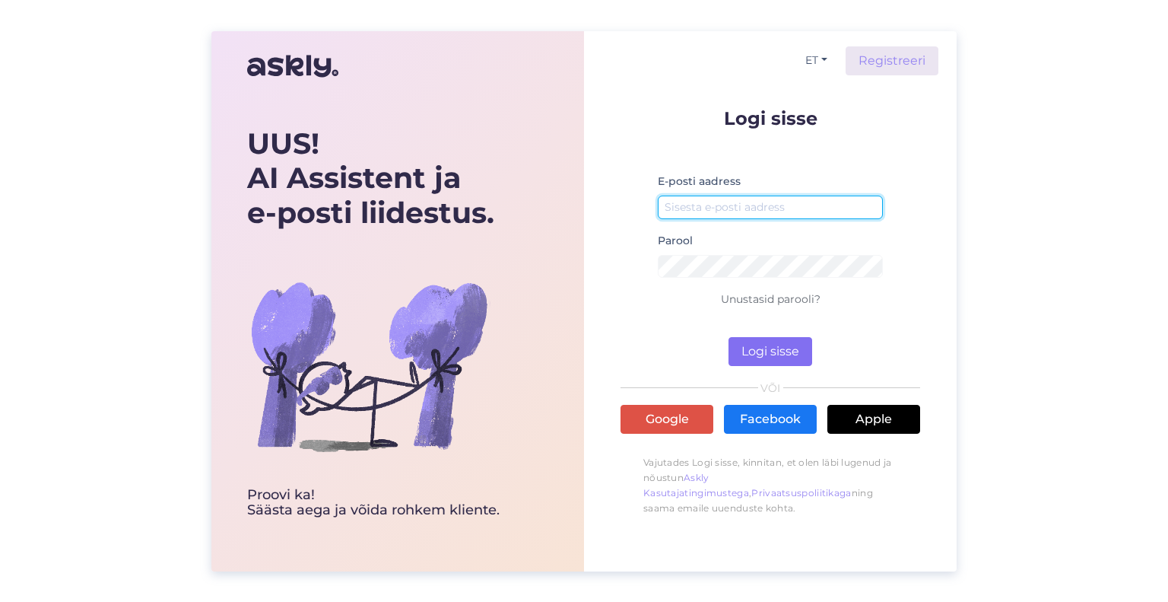
type input "heleri@tuusik.ee"
click at [772, 353] on button "Logi sisse" at bounding box center [771, 351] width 84 height 29
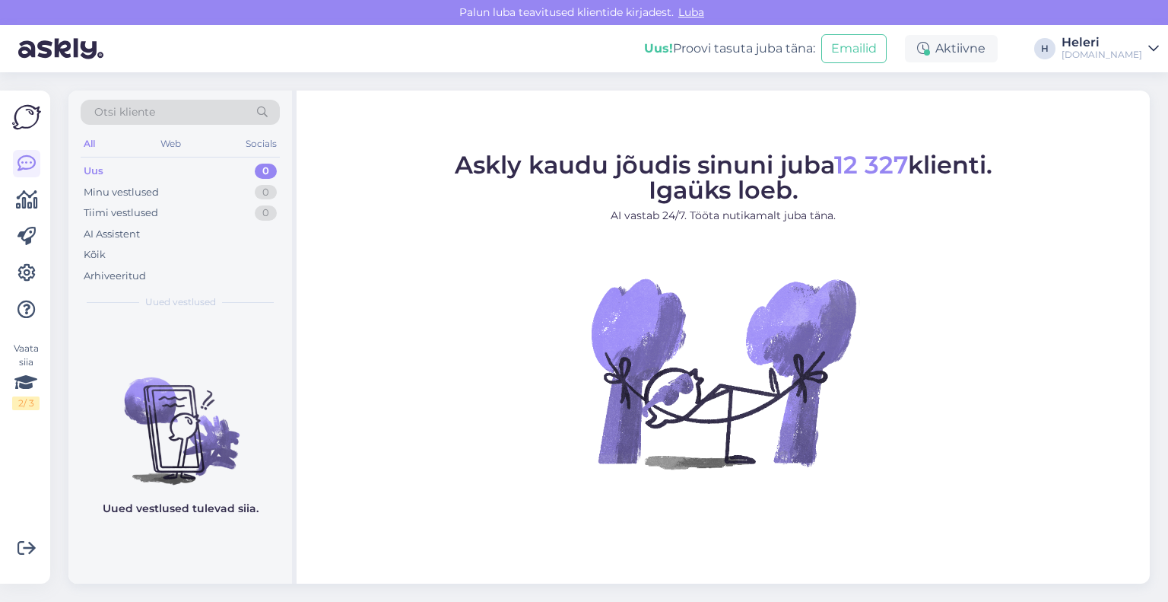
click at [1125, 48] on div "Heleri" at bounding box center [1102, 43] width 81 height 12
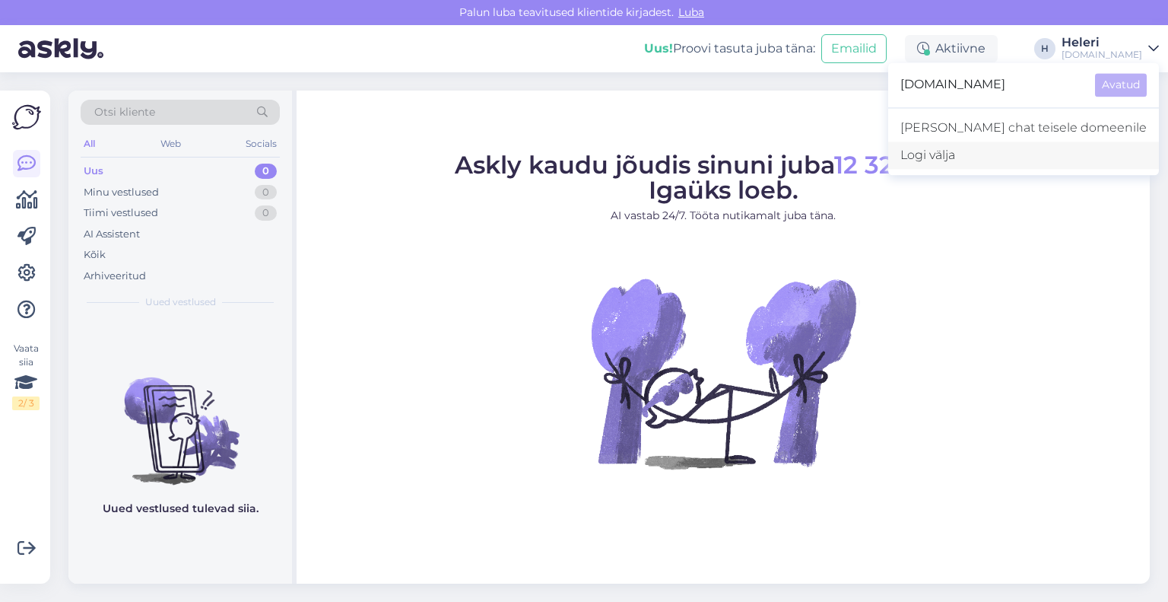
click at [1031, 151] on div "Logi välja" at bounding box center [1023, 154] width 271 height 27
